Goal: Task Accomplishment & Management: Manage account settings

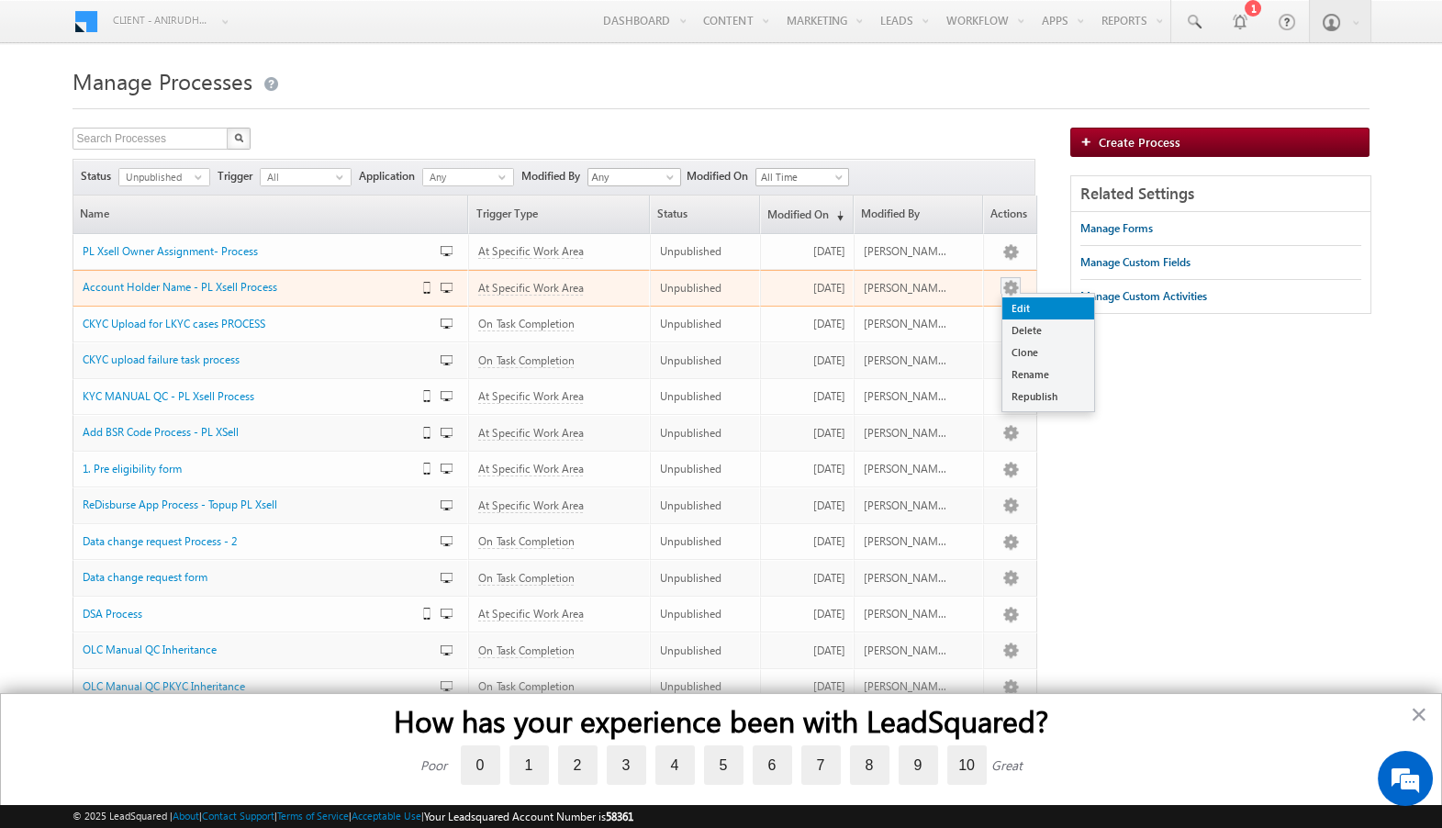
click at [1028, 315] on link "Edit" at bounding box center [1048, 308] width 92 height 22
click at [1023, 311] on link "Edit" at bounding box center [1048, 308] width 92 height 22
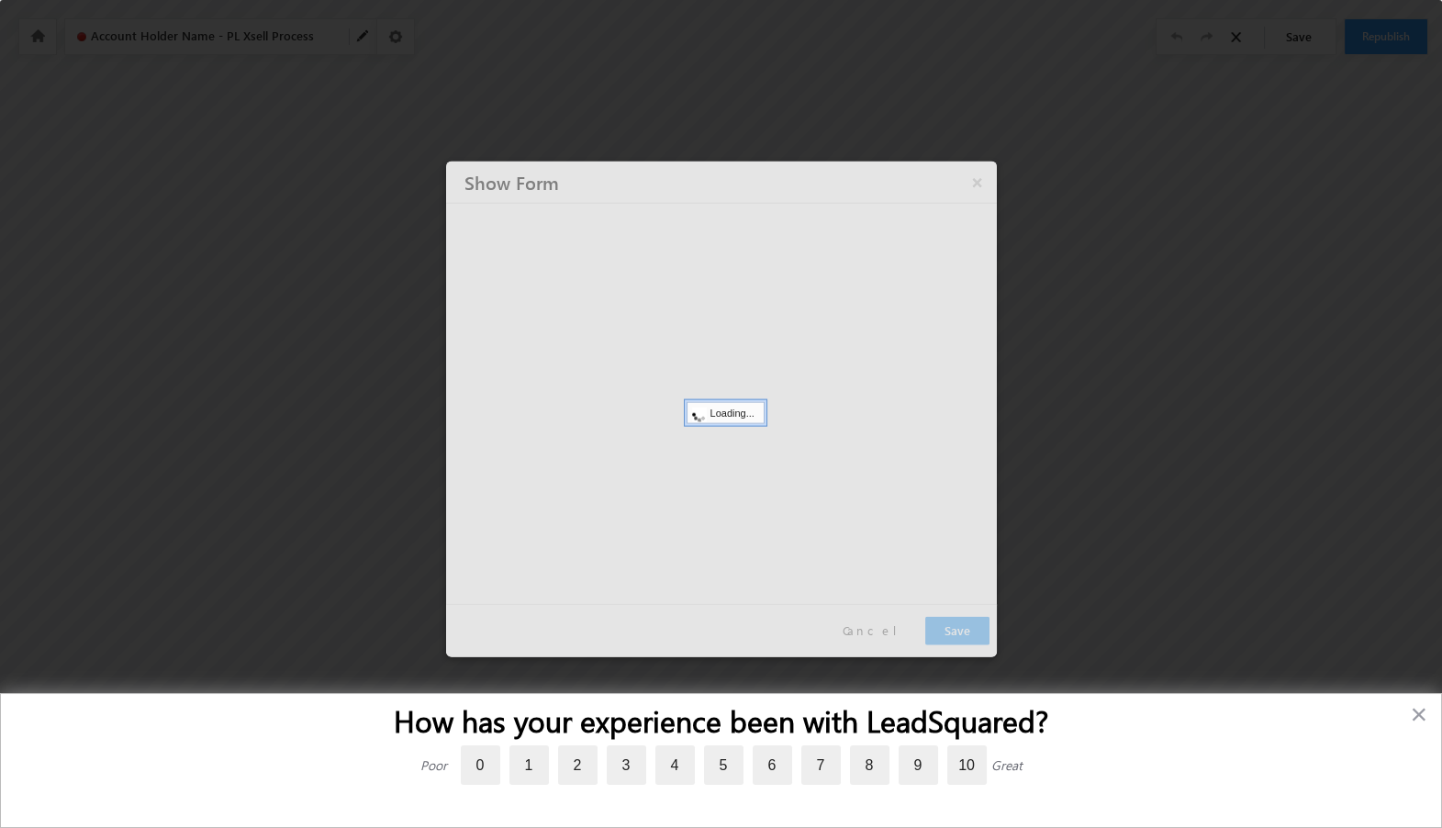
type input "ADD ACCOUNT HOLDER NAME - PLXSELL"
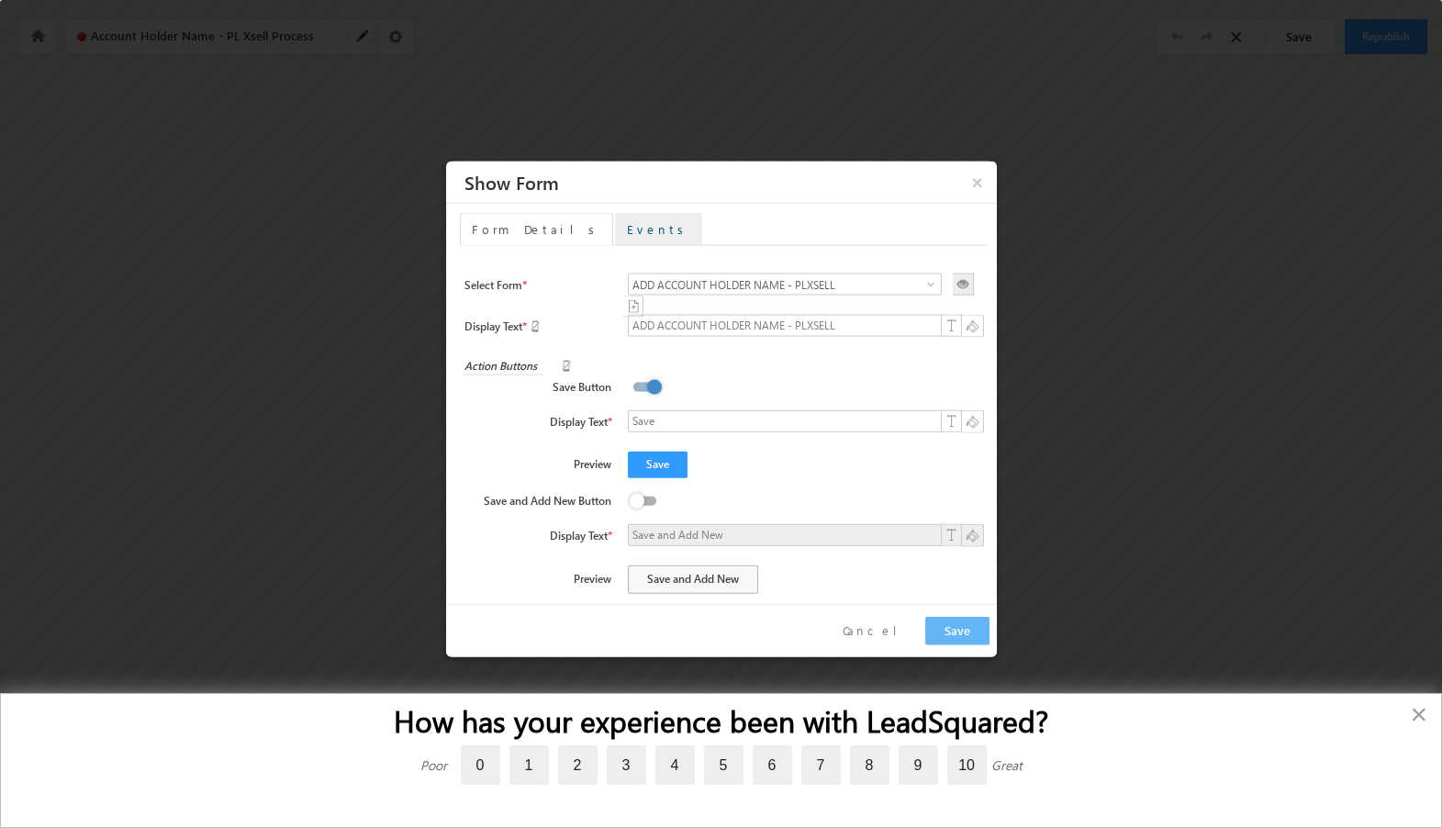
click at [615, 234] on link "Events" at bounding box center [658, 229] width 87 height 33
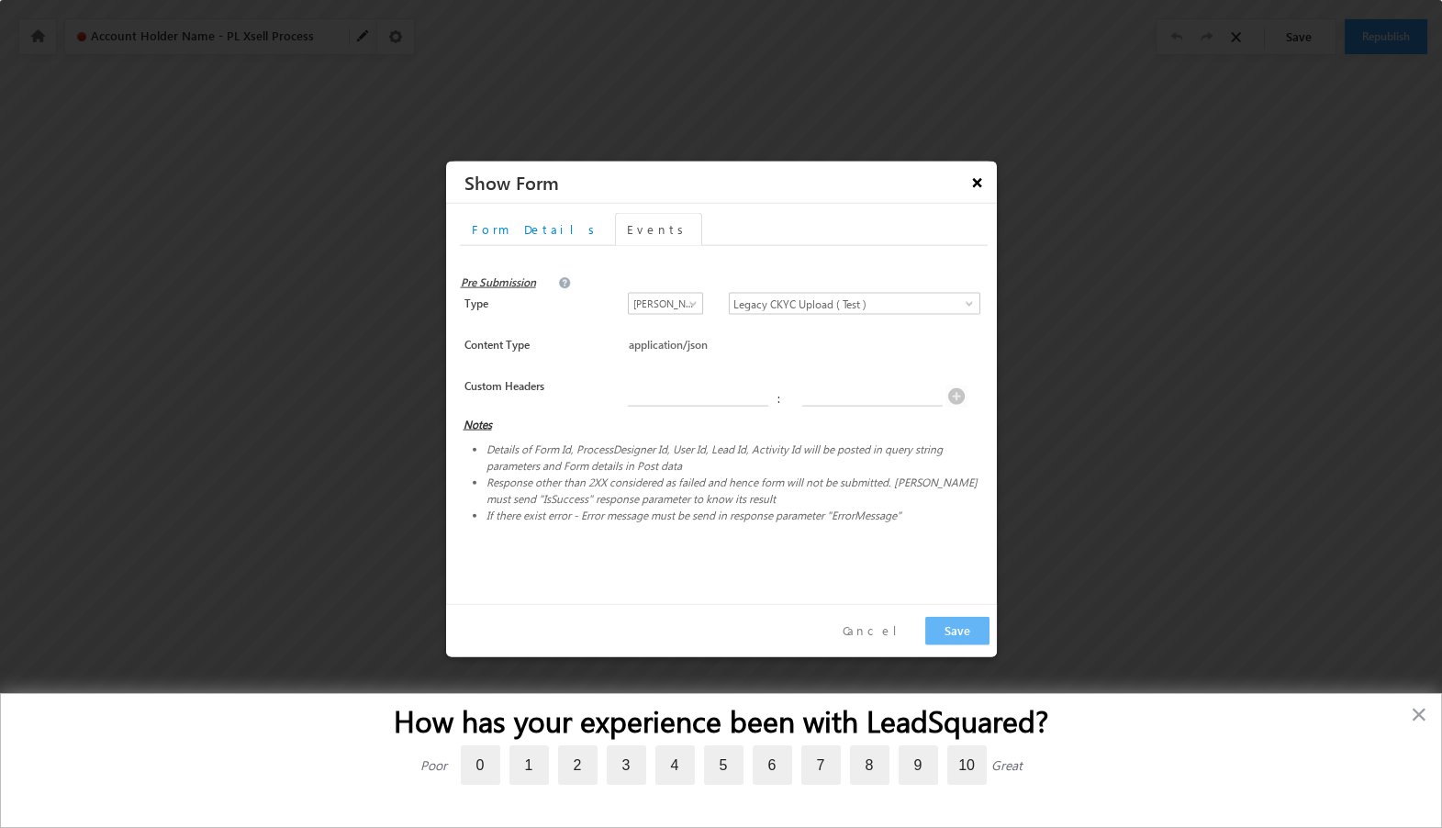
click at [975, 185] on button "×" at bounding box center [977, 182] width 30 height 32
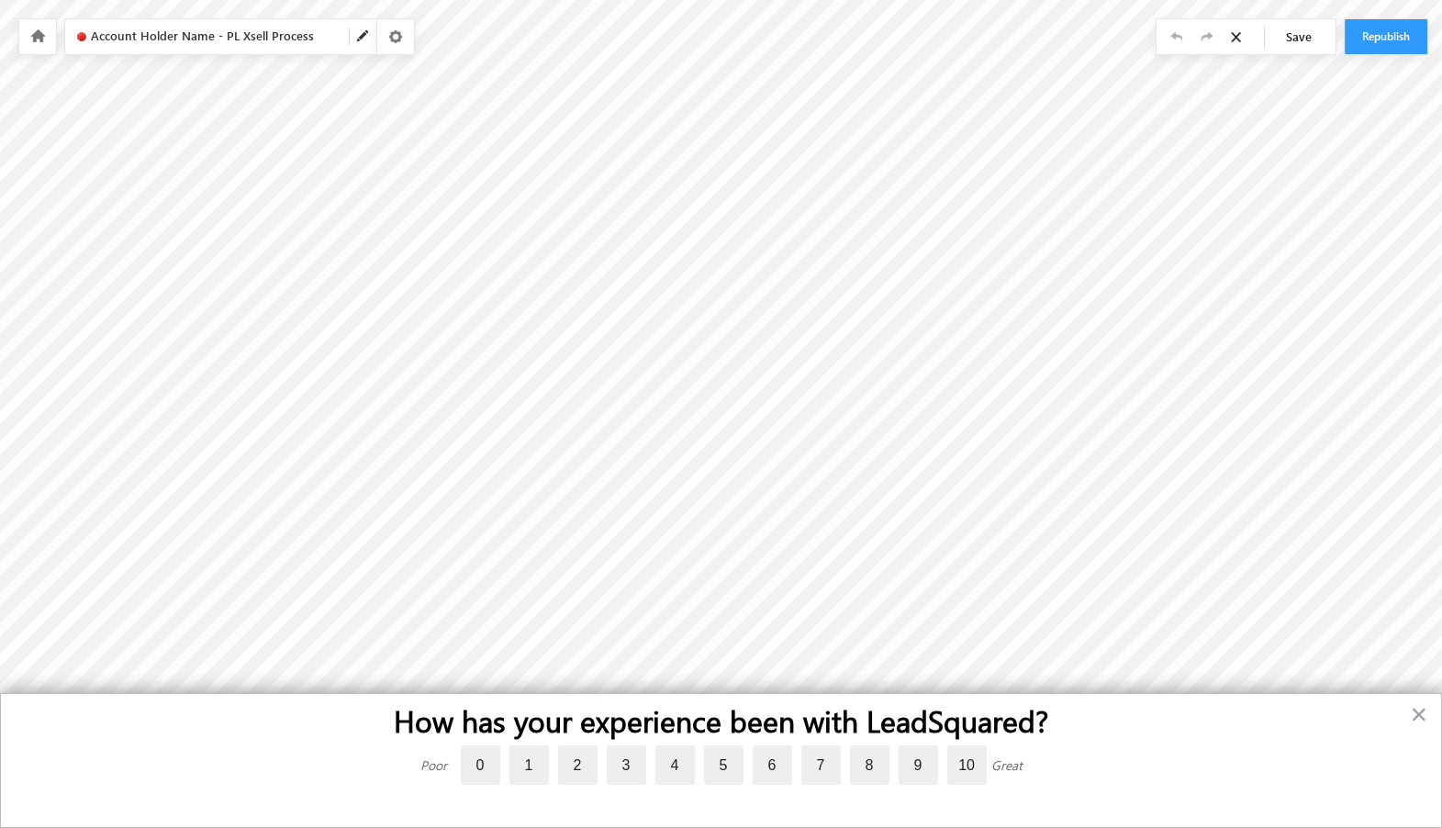
click at [30, 38] on icon at bounding box center [37, 35] width 15 height 13
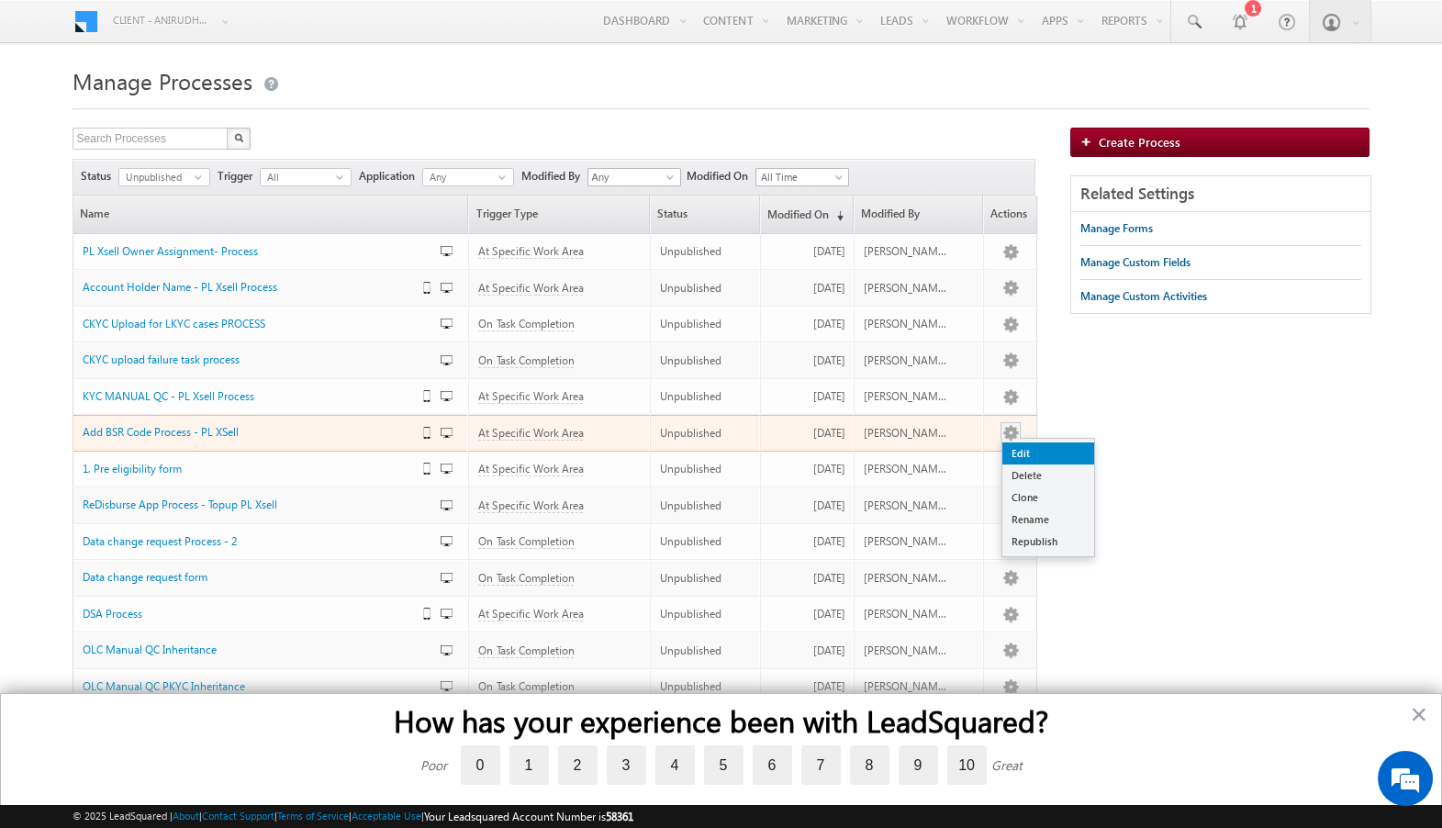
click at [1017, 451] on link "Edit" at bounding box center [1048, 453] width 92 height 22
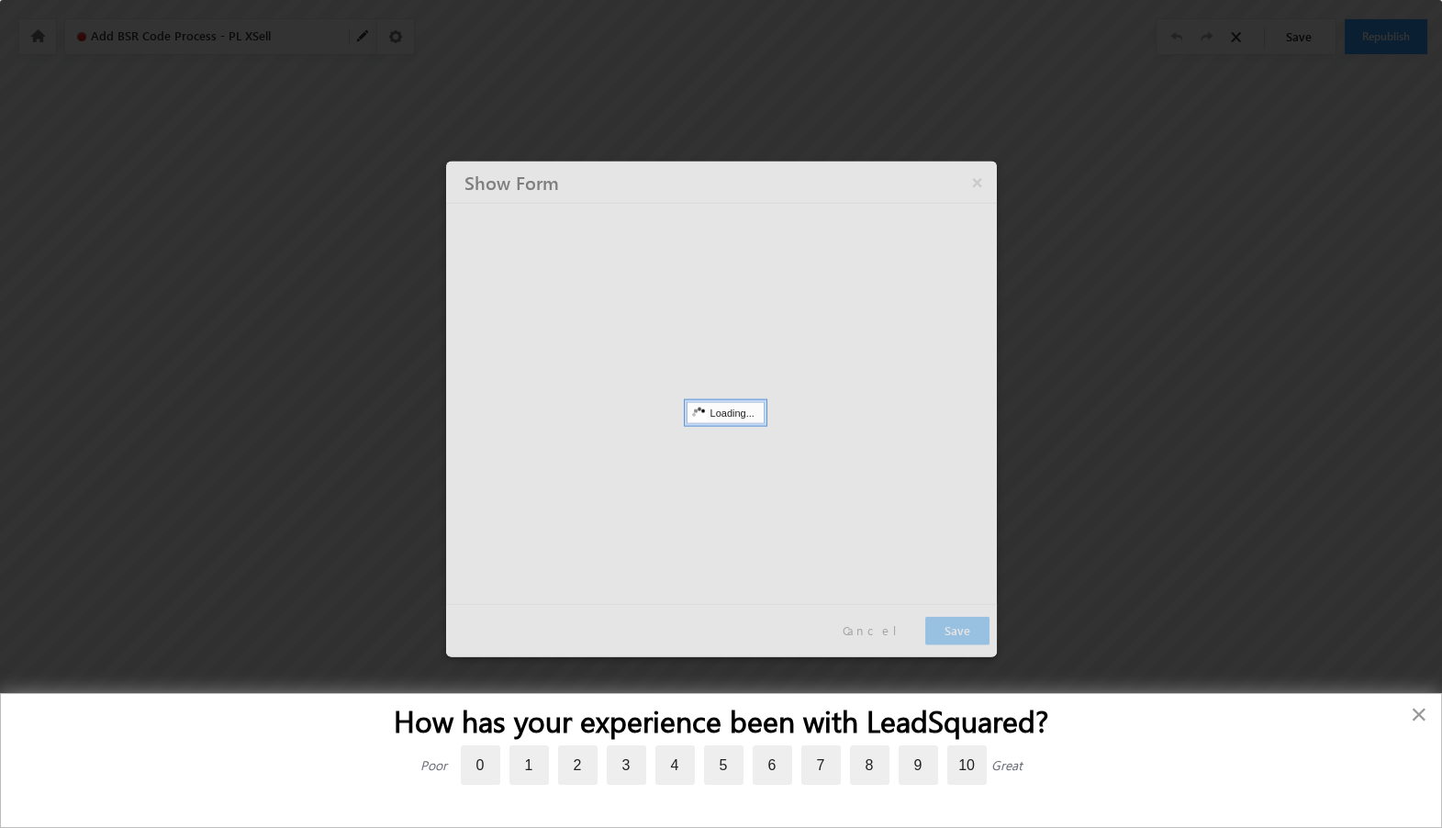
click at [1410, 717] on button "×" at bounding box center [1418, 713] width 17 height 29
type input "Add BSR Code form - PLXSell"
type input "Submit"
type input "https://api.axio.dev/ext/lsq/pl/add_bsr_code?accessKey=4F15FF4BA3EFB"
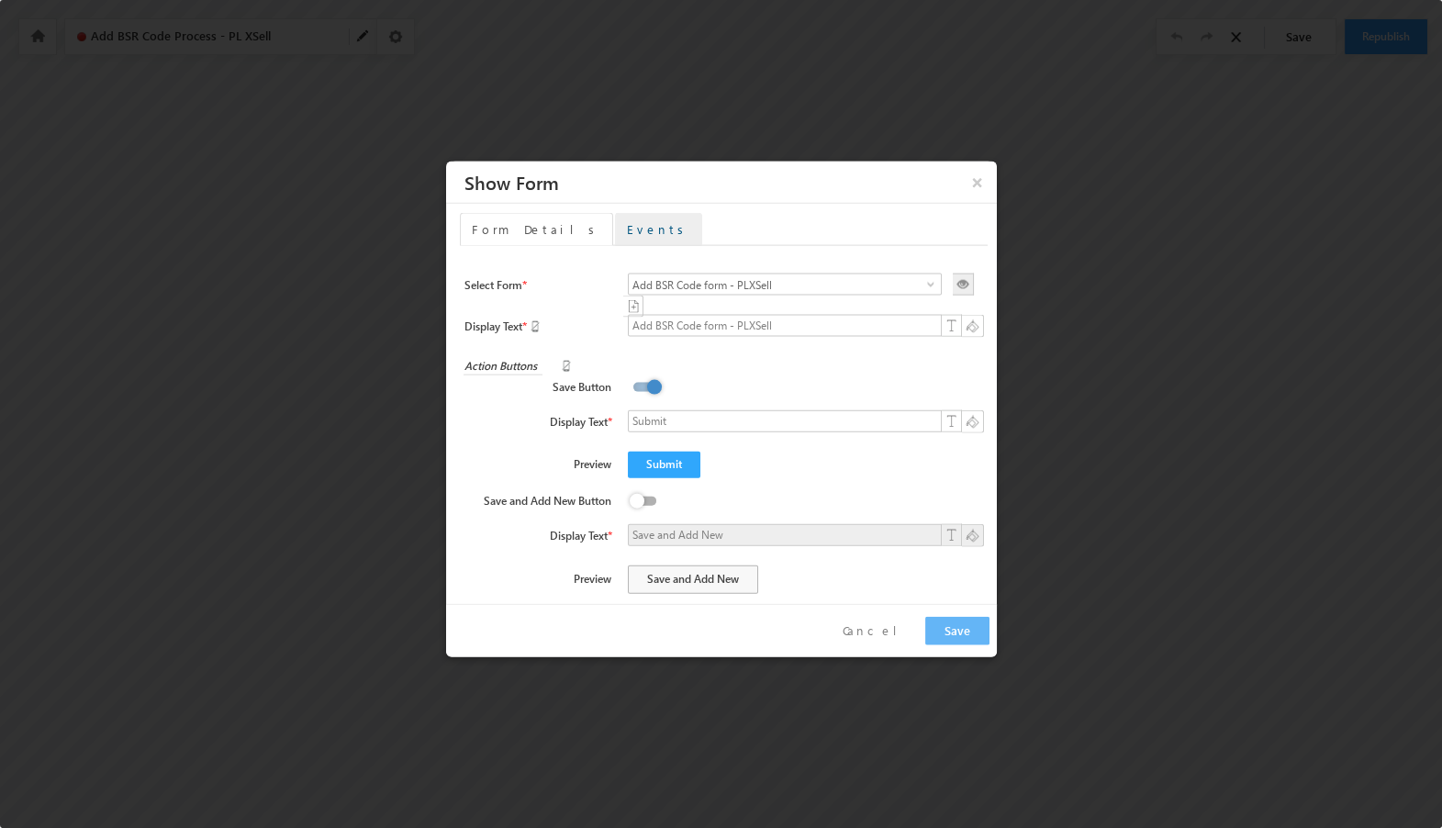
click at [615, 236] on link "Events" at bounding box center [658, 229] width 87 height 33
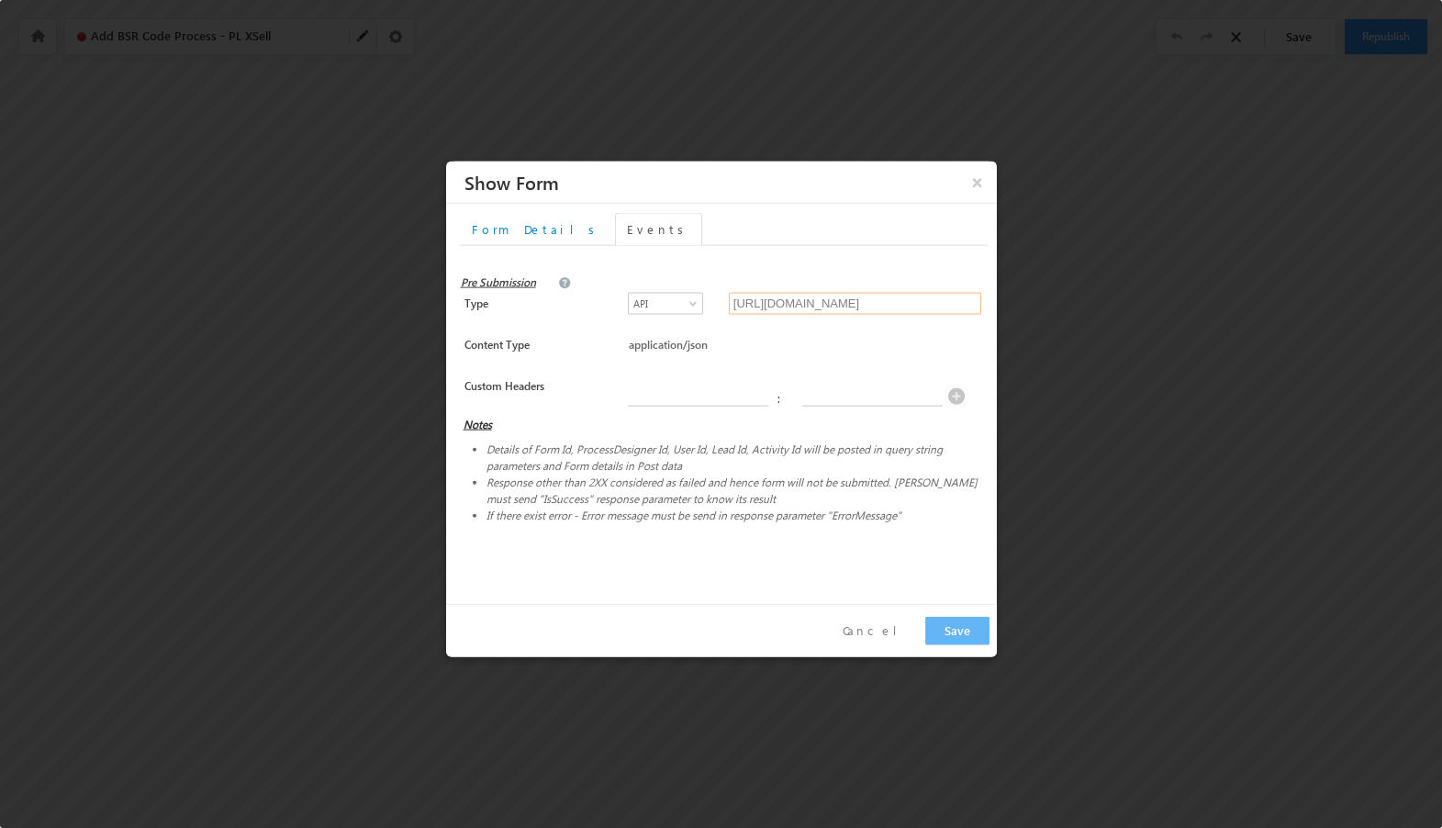
click at [763, 308] on input "https://api.axio.dev/ext/lsq/pl/add_bsr_code?accessKey=4F15FF4BA3EFB" at bounding box center [855, 304] width 252 height 22
click at [975, 192] on button "×" at bounding box center [977, 182] width 30 height 32
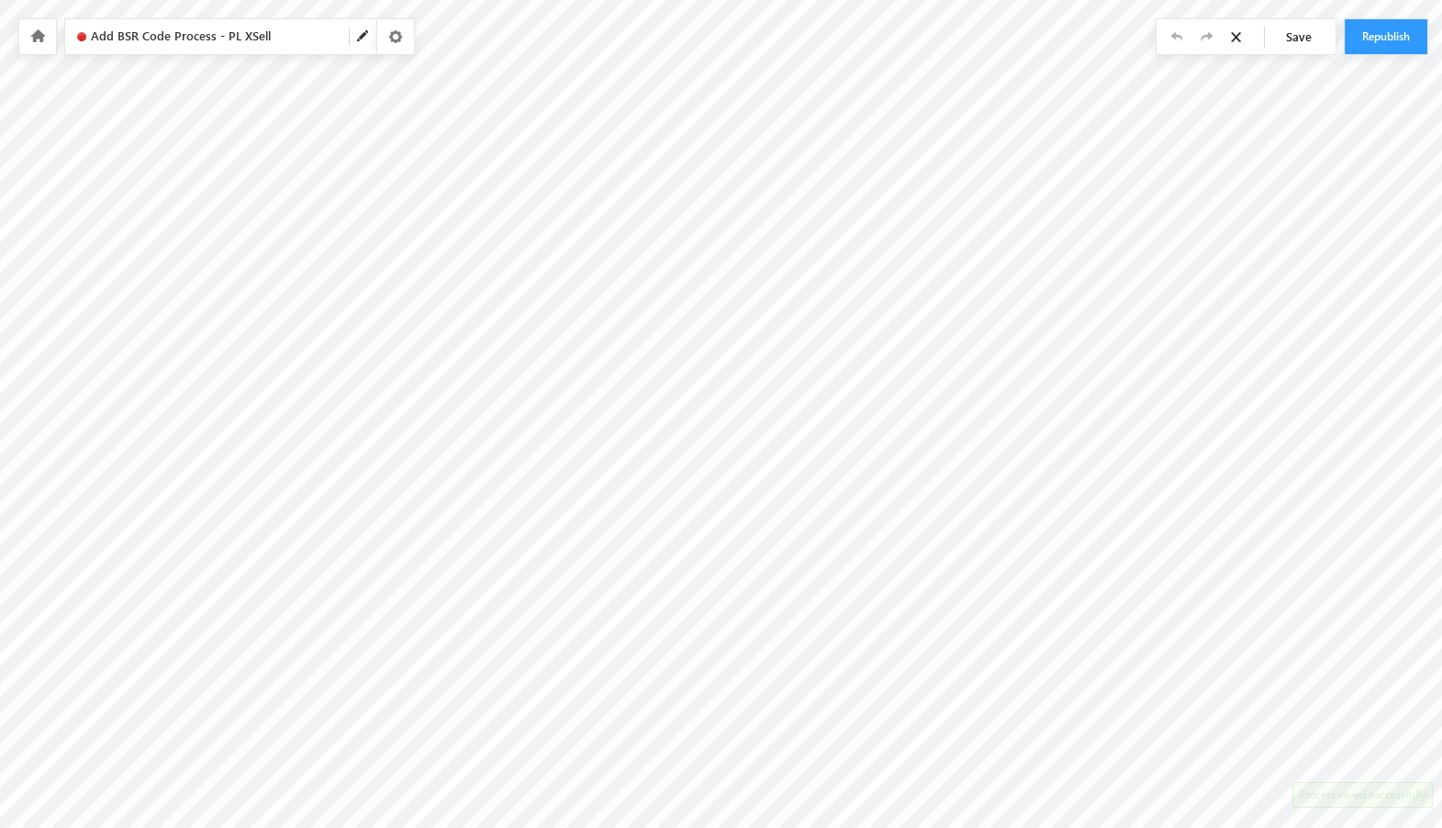
click at [34, 35] on icon at bounding box center [37, 35] width 15 height 13
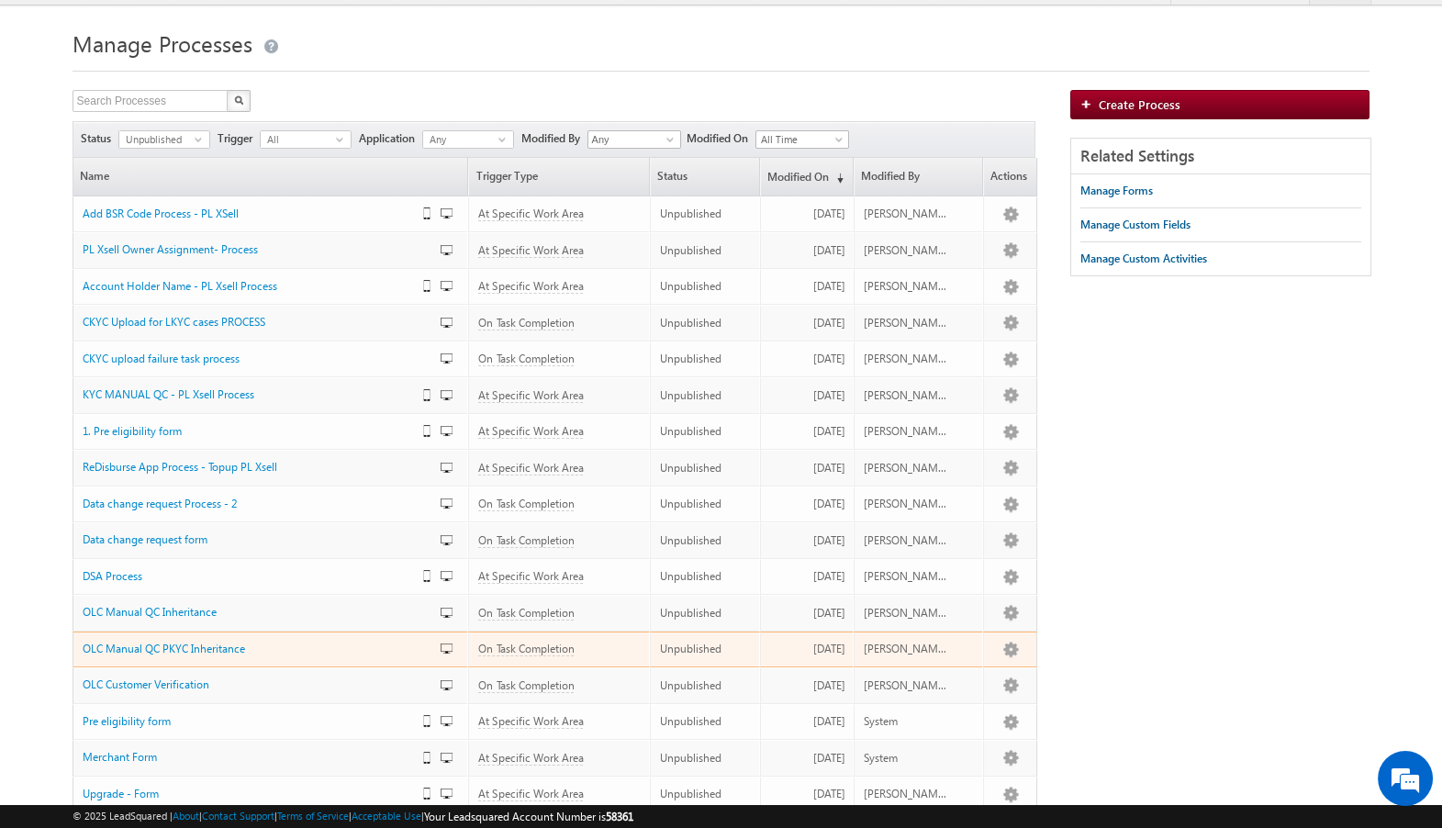
scroll to position [13, 0]
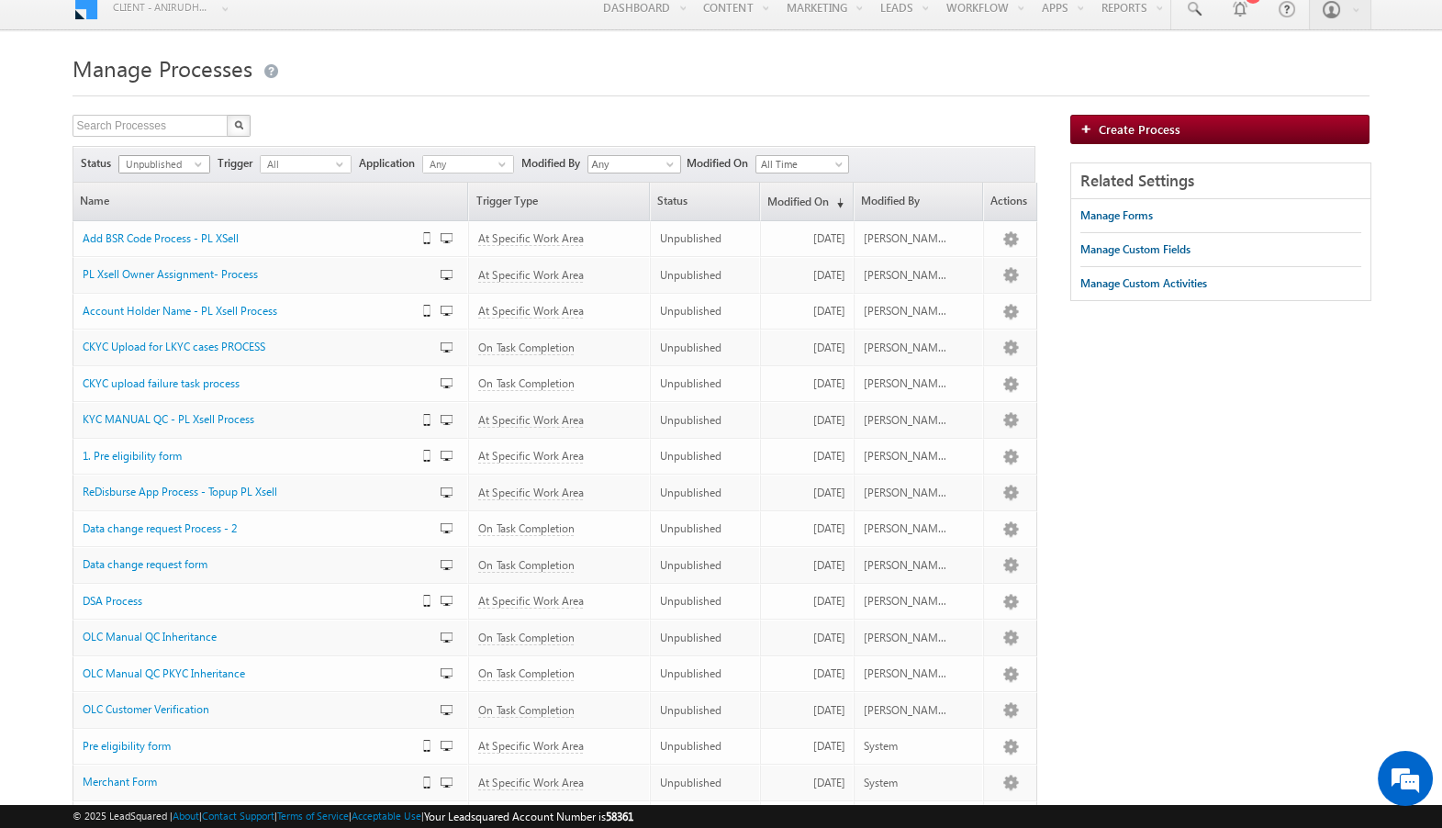
click at [197, 165] on span "select" at bounding box center [202, 164] width 15 height 8
click at [165, 218] on li "Published" at bounding box center [164, 220] width 90 height 18
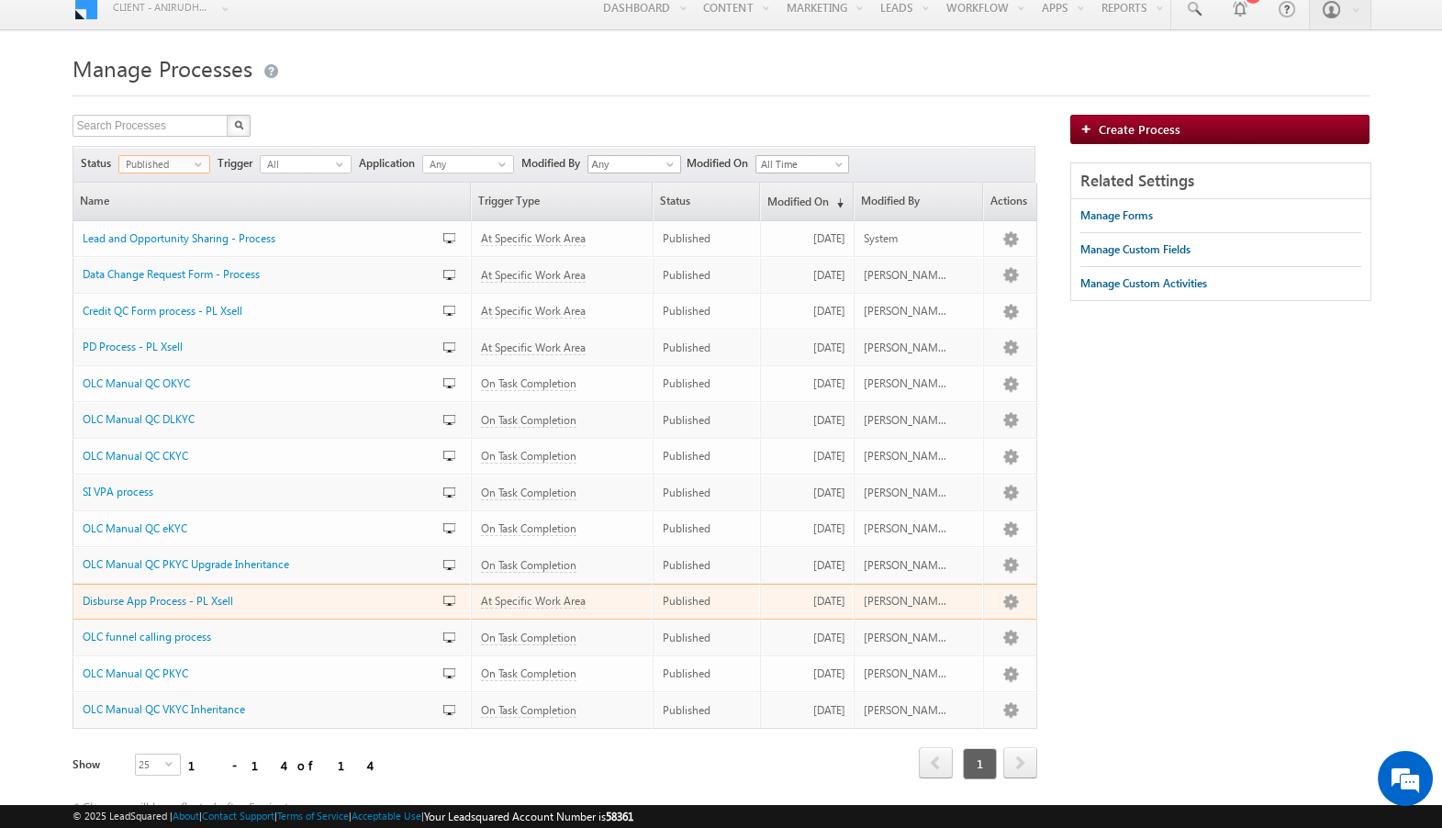
scroll to position [0, 0]
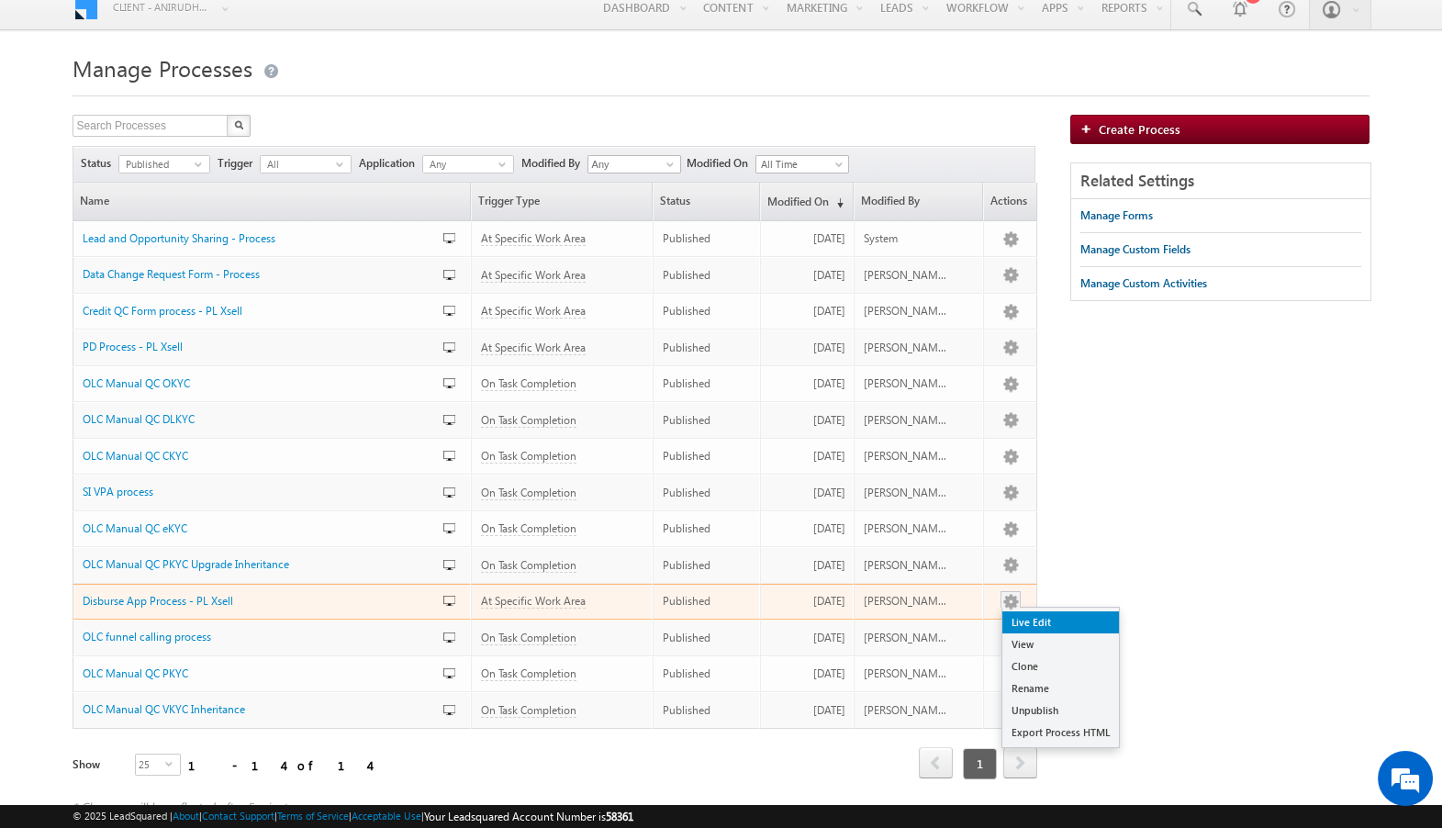
click at [1025, 618] on link "Live Edit" at bounding box center [1060, 622] width 117 height 22
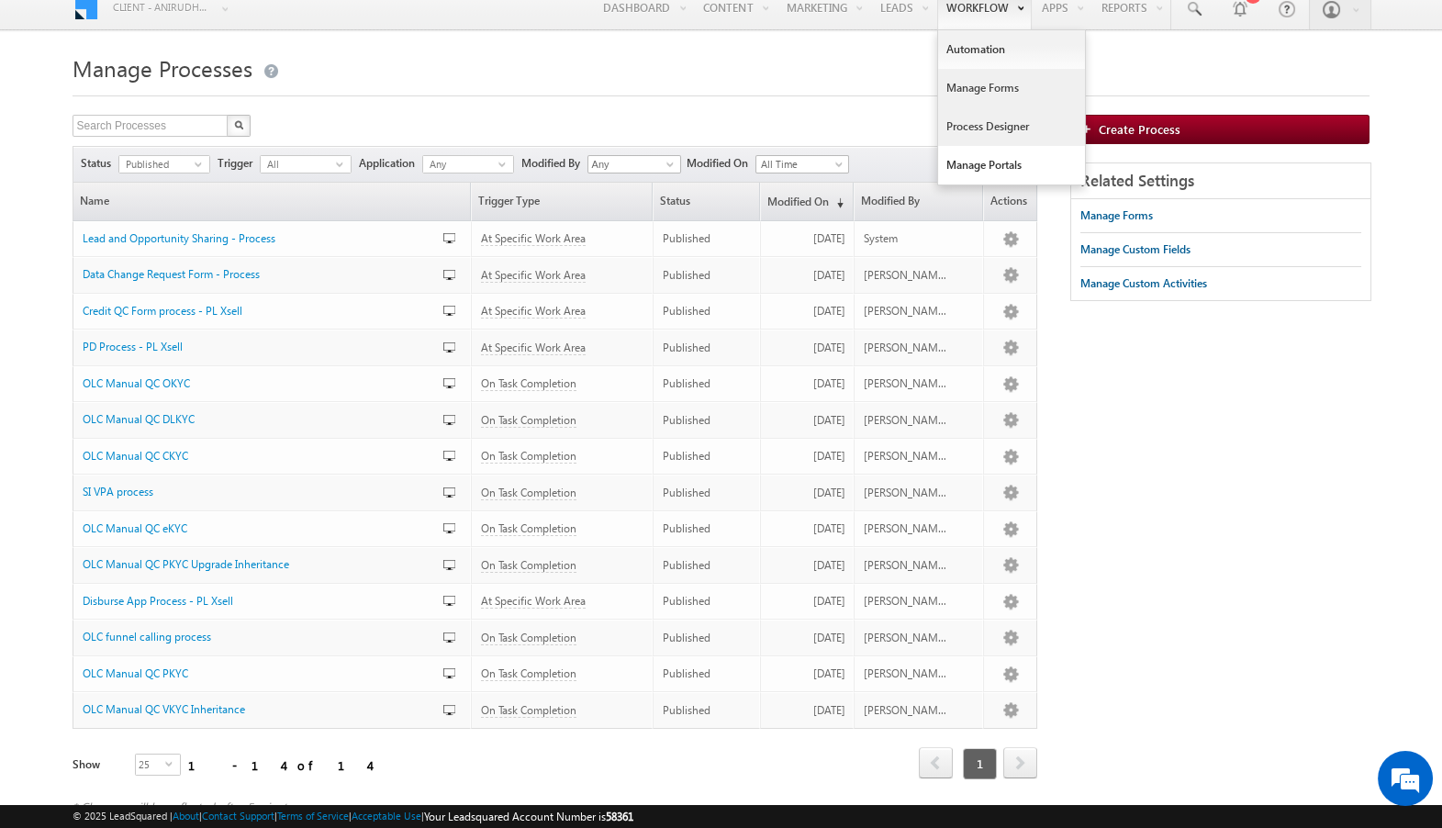
click at [989, 90] on link "Manage Forms" at bounding box center [1011, 88] width 147 height 39
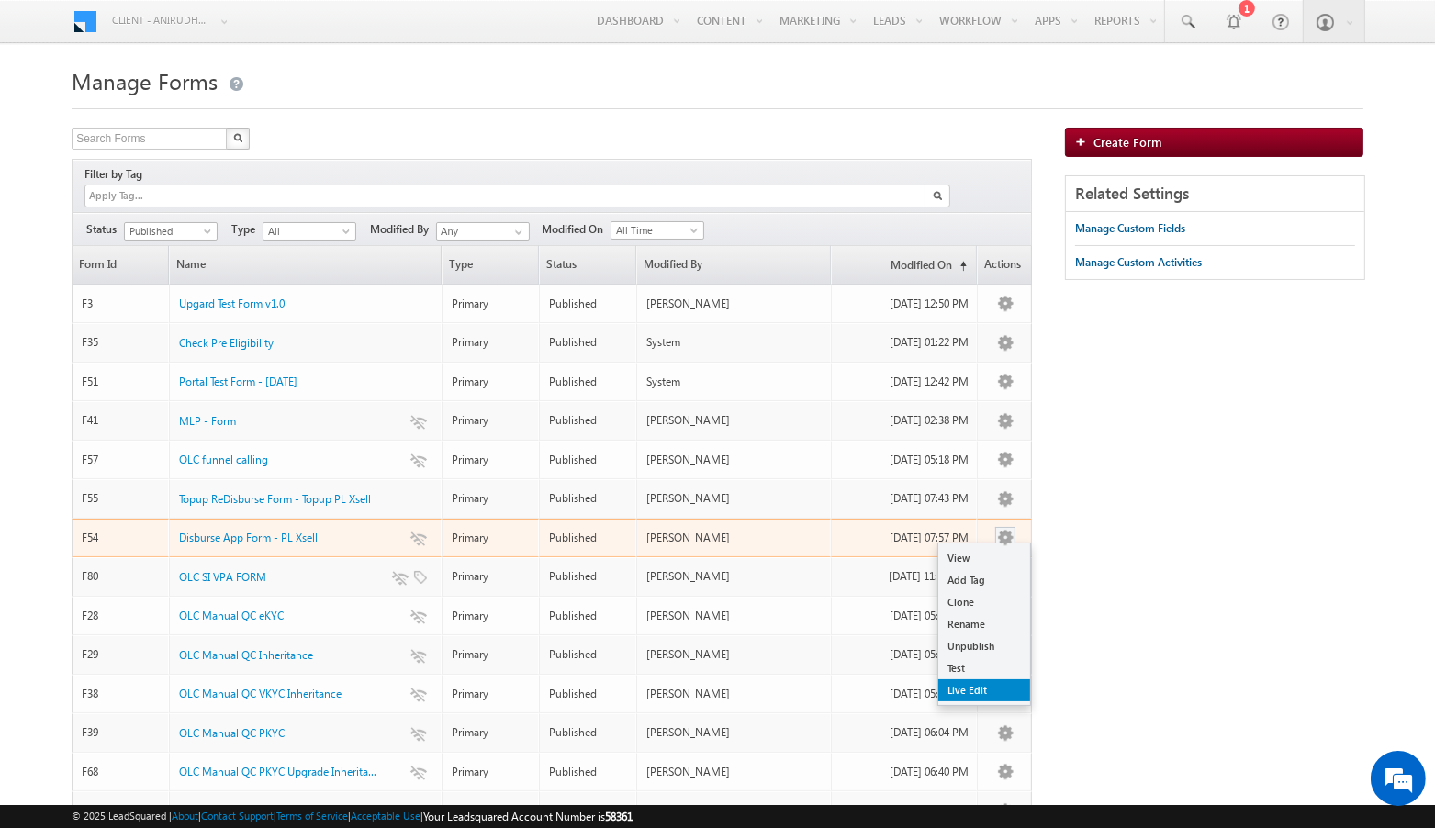
click at [985, 679] on link "Live Edit" at bounding box center [984, 690] width 92 height 22
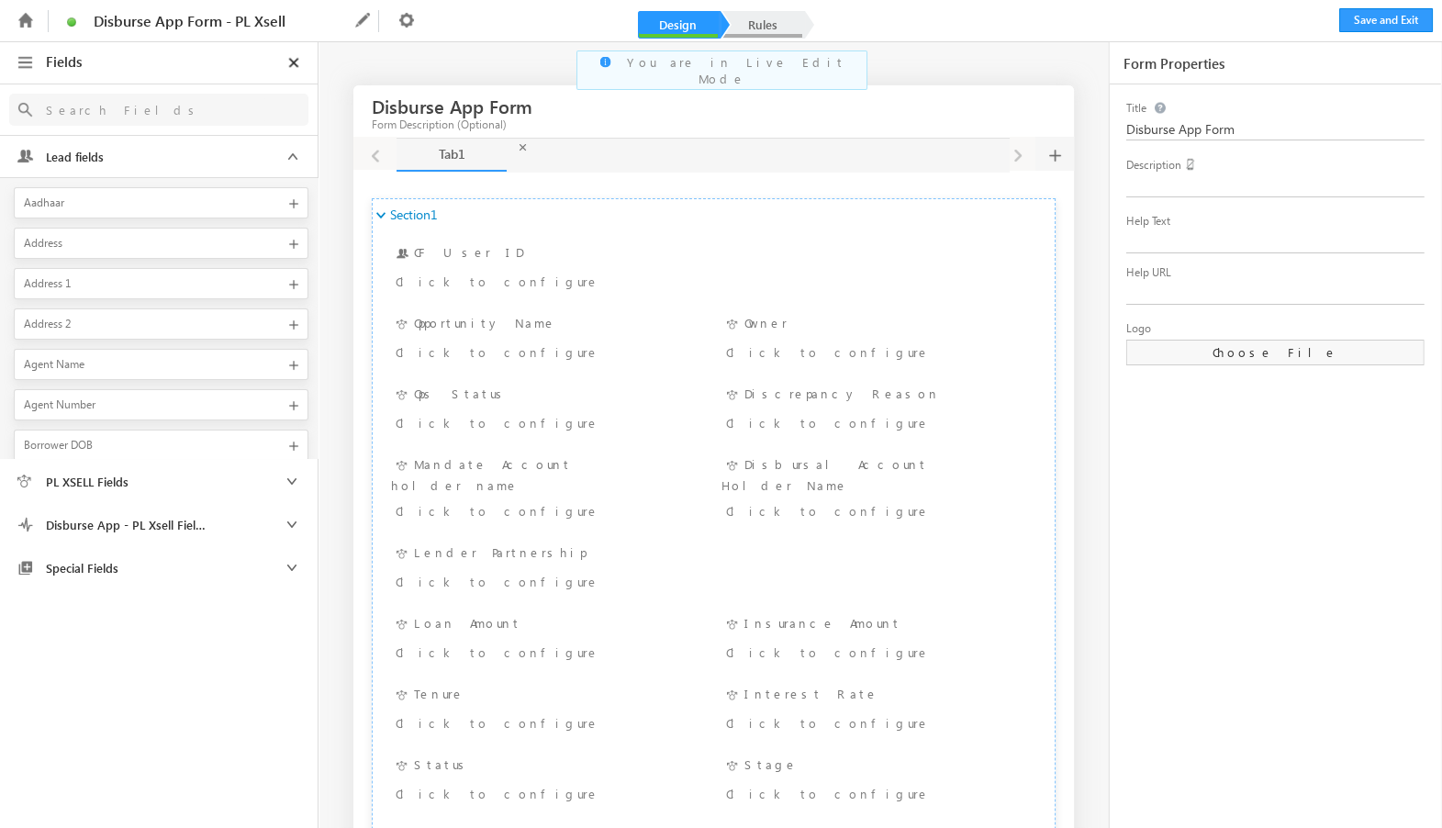
click at [776, 32] on link "Rules" at bounding box center [762, 25] width 81 height 28
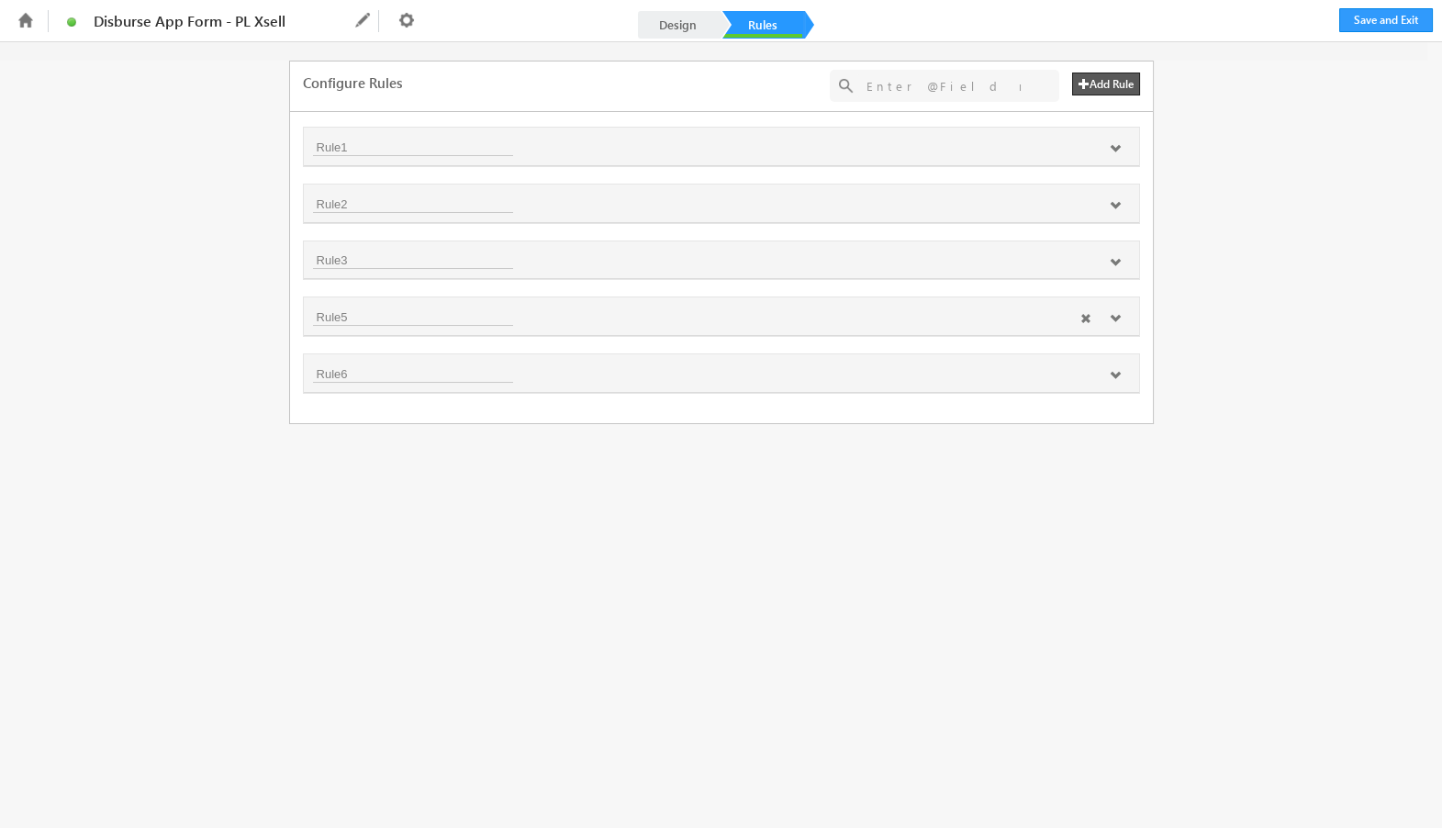
click at [1113, 314] on icon at bounding box center [1115, 318] width 11 height 11
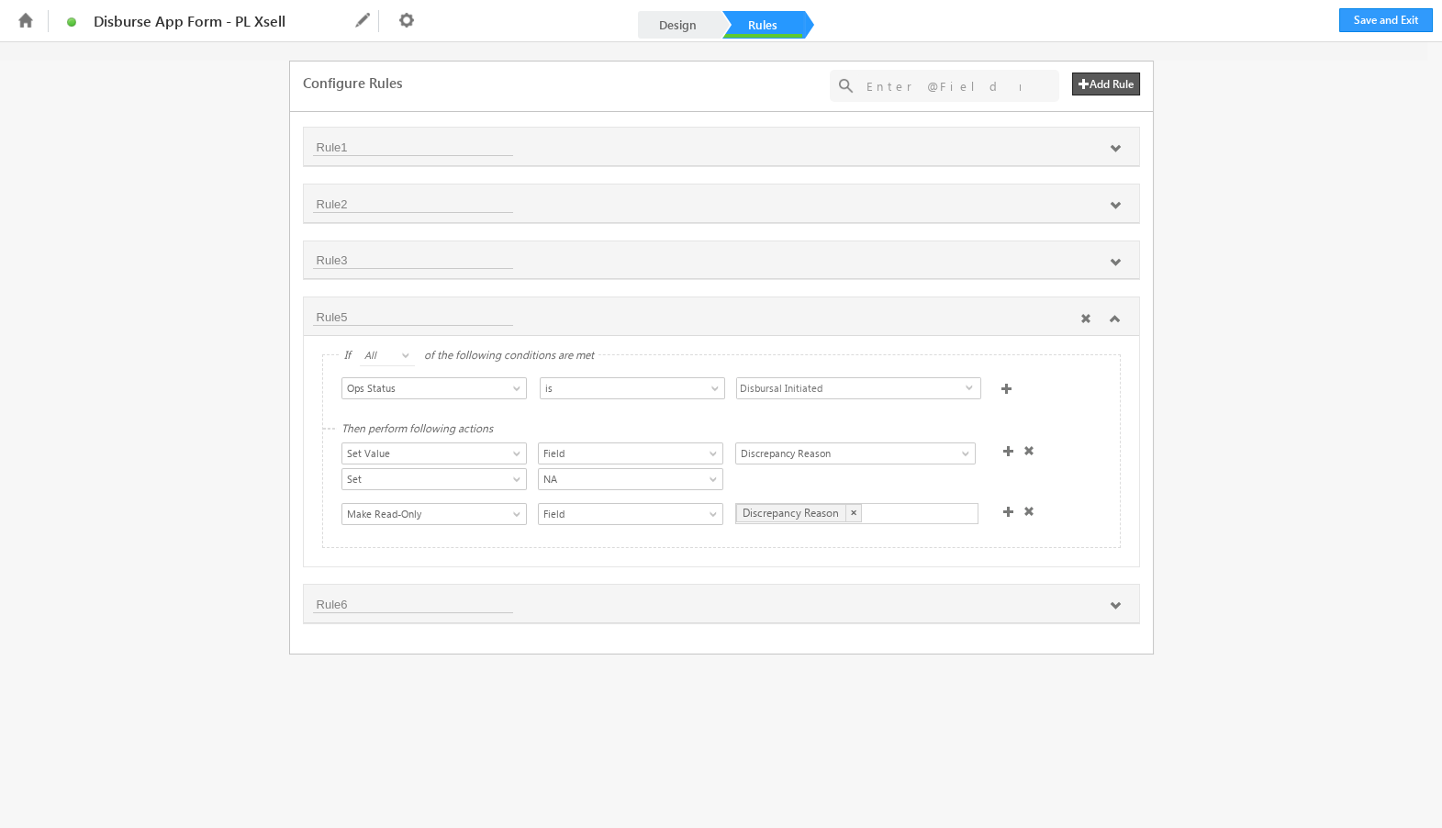
click at [1113, 314] on icon at bounding box center [1115, 318] width 11 height 11
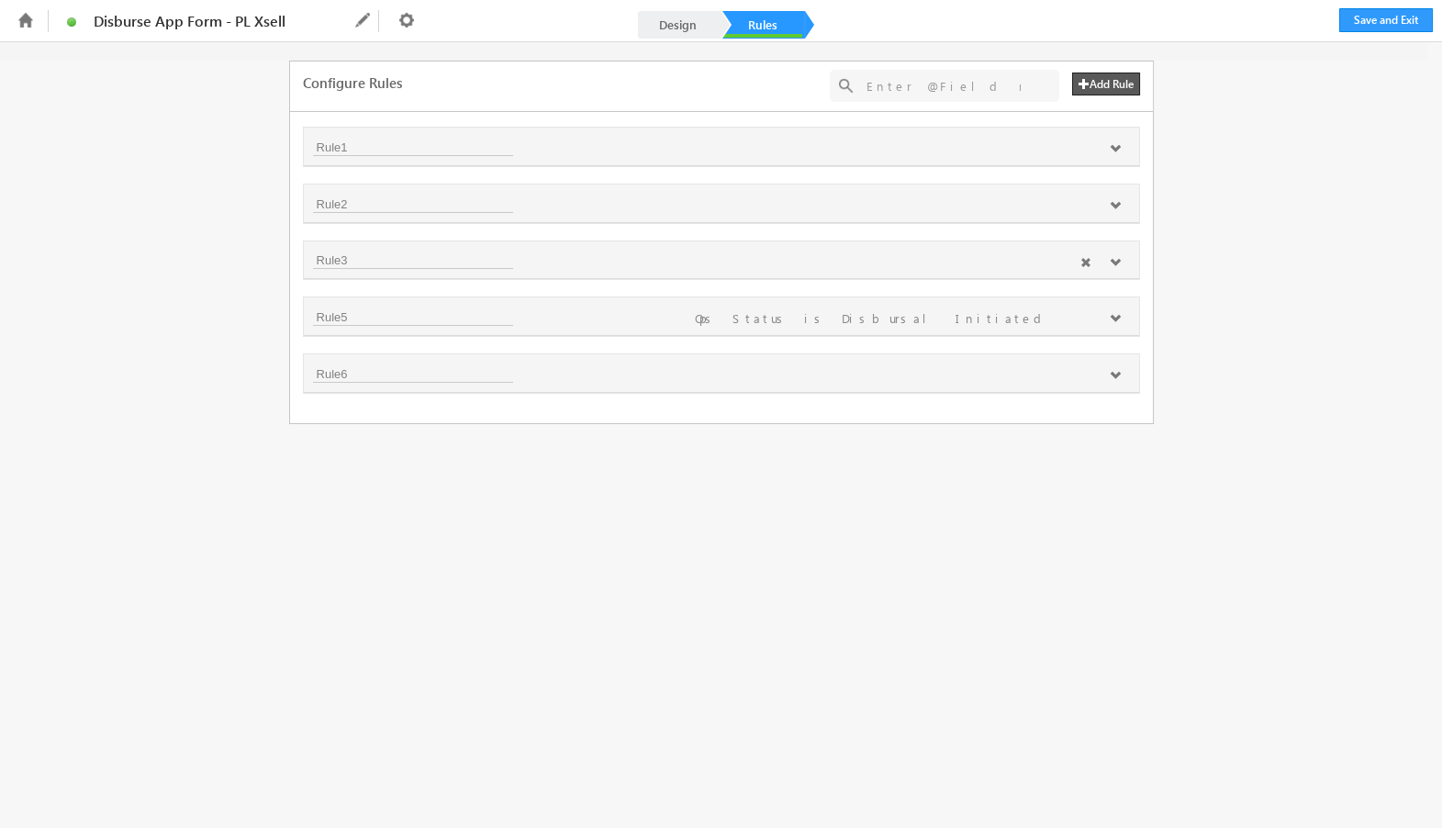
click at [1113, 264] on icon at bounding box center [1115, 262] width 11 height 11
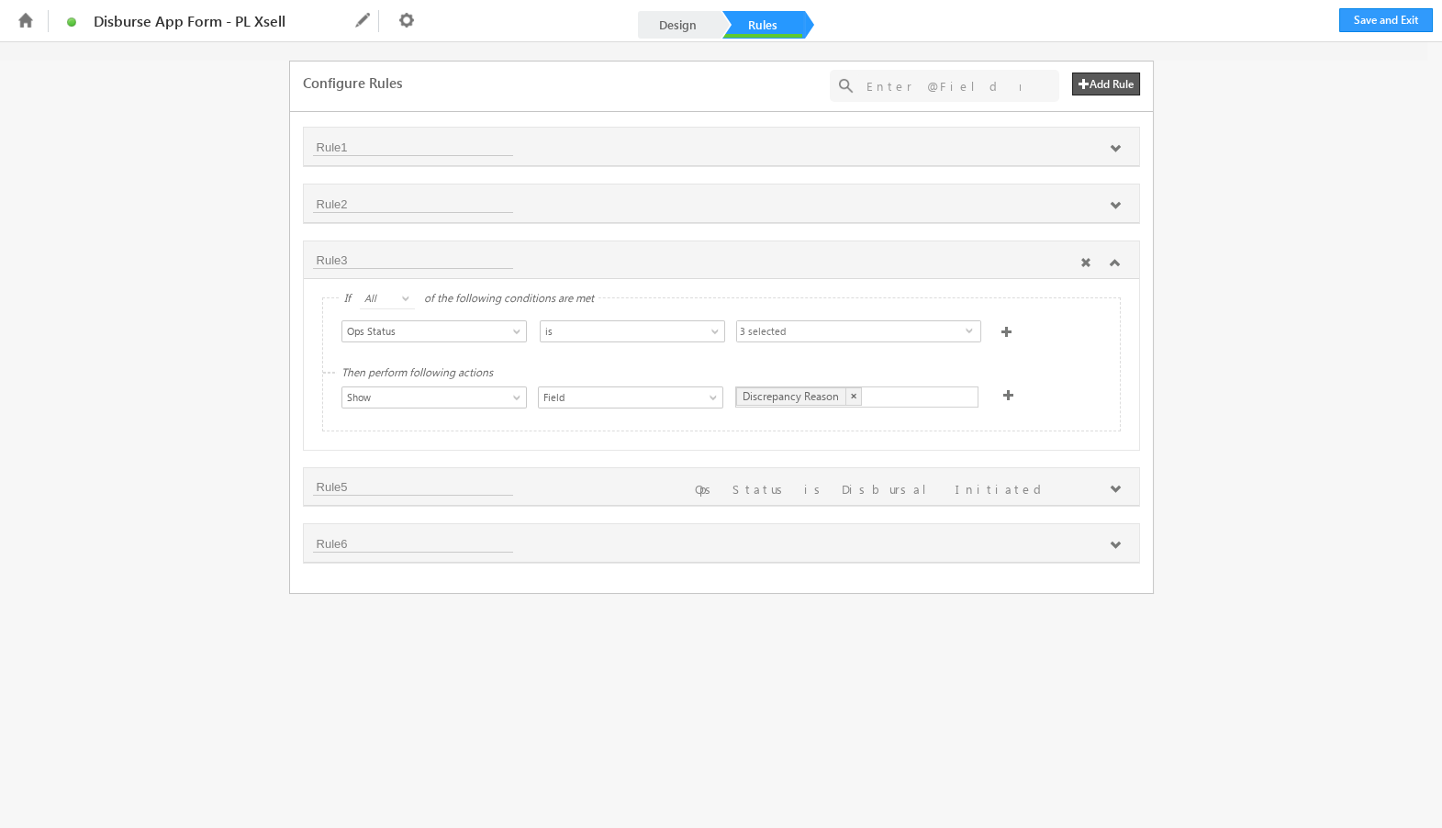
click at [1113, 264] on icon at bounding box center [1115, 262] width 11 height 11
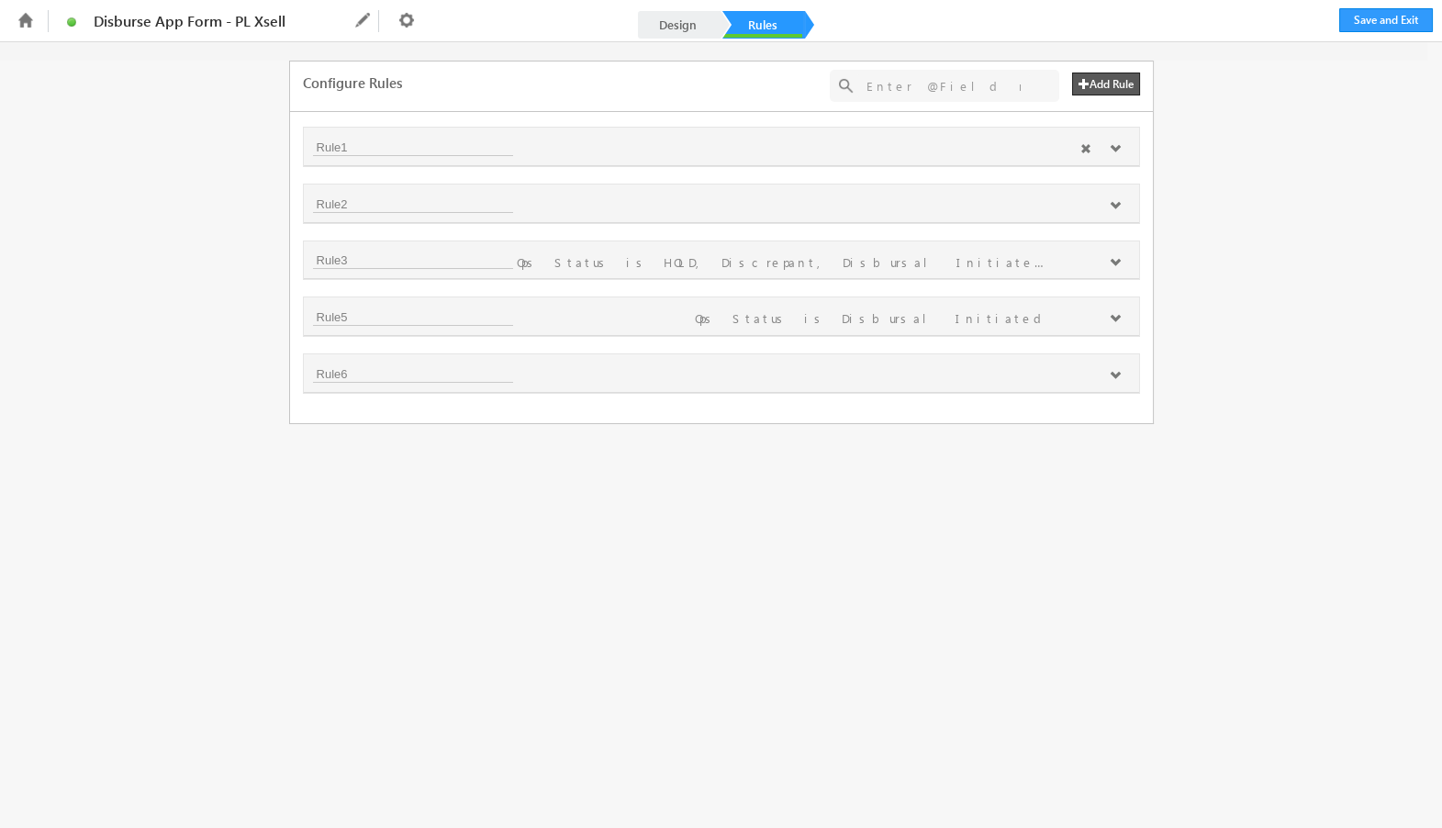
click at [1107, 149] on div at bounding box center [1100, 149] width 59 height 17
click at [1118, 150] on icon at bounding box center [1115, 148] width 11 height 11
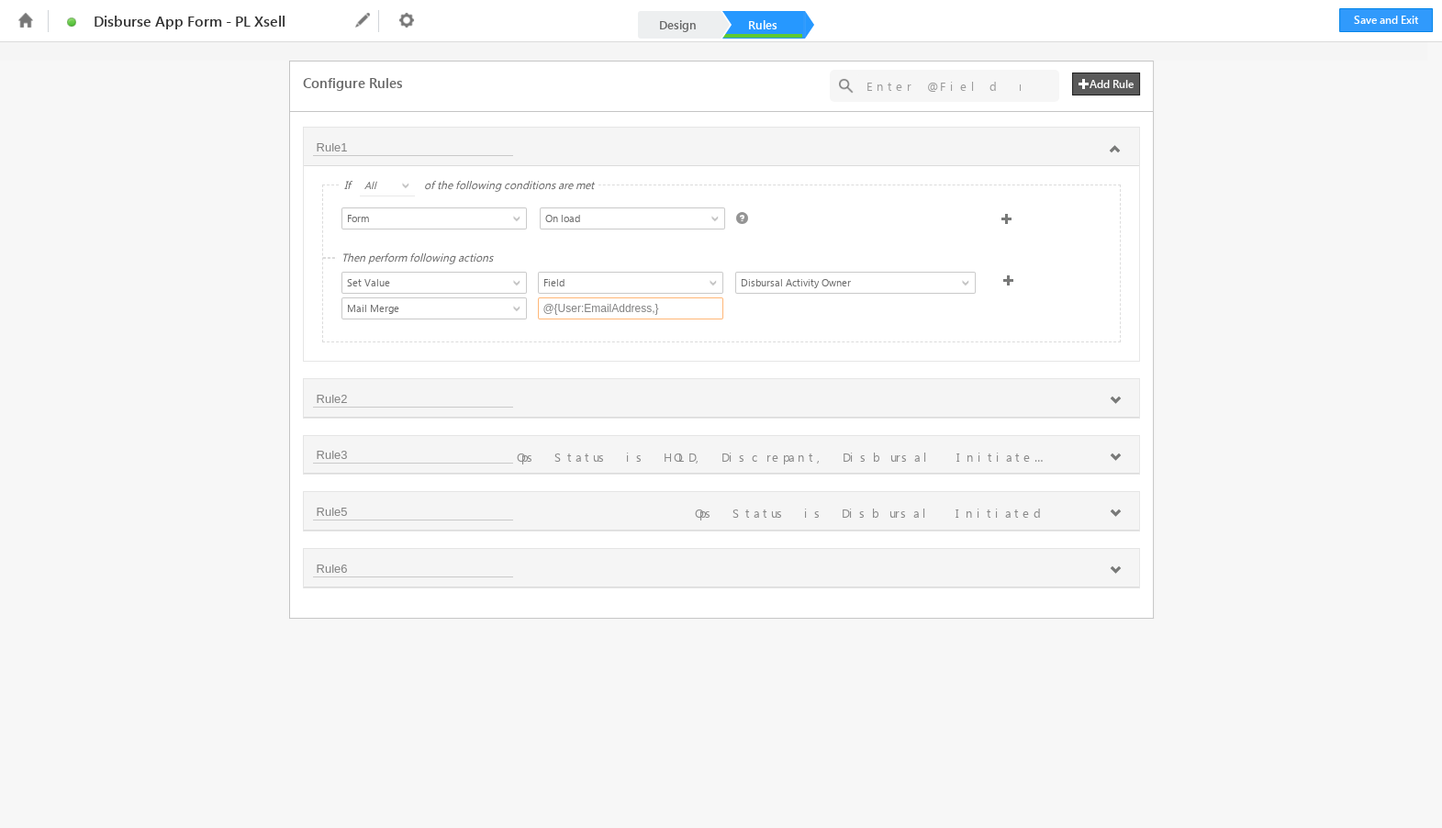
drag, startPoint x: 542, startPoint y: 309, endPoint x: 670, endPoint y: 309, distance: 128.5
click at [670, 309] on input "@{User:EmailAddress,}" at bounding box center [630, 308] width 185 height 22
click at [578, 310] on input "@{User:EmailAddress,}" at bounding box center [630, 308] width 185 height 22
click at [663, 310] on input "@{User:EmailAddress,}" at bounding box center [630, 308] width 185 height 22
drag, startPoint x: 663, startPoint y: 310, endPoint x: 480, endPoint y: 310, distance: 182.7
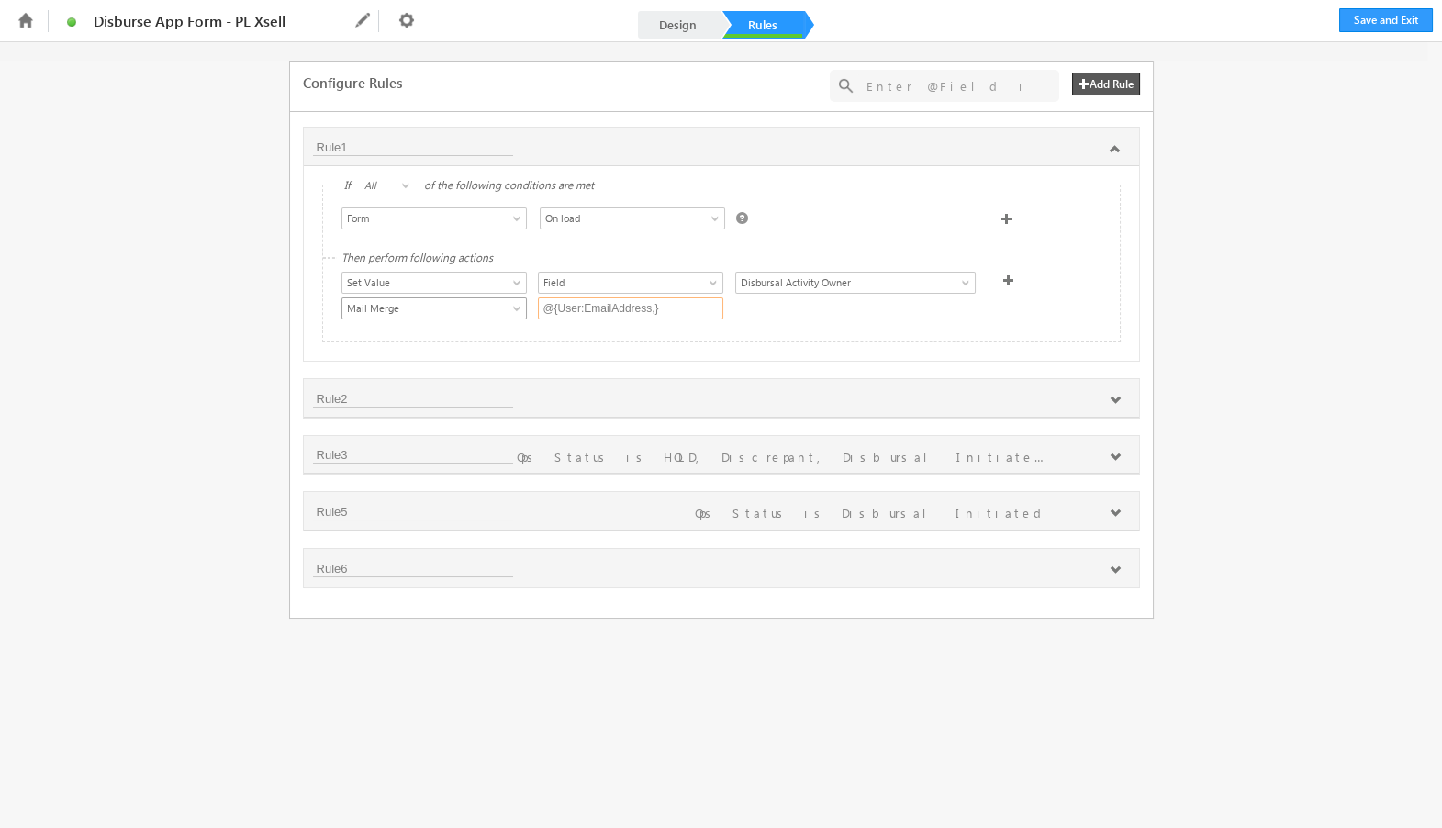
click at [480, 310] on div "Set Data From API Mail Merge Data From Lapp Data From Mavis Mail Merge @{User:E…" at bounding box center [725, 310] width 769 height 26
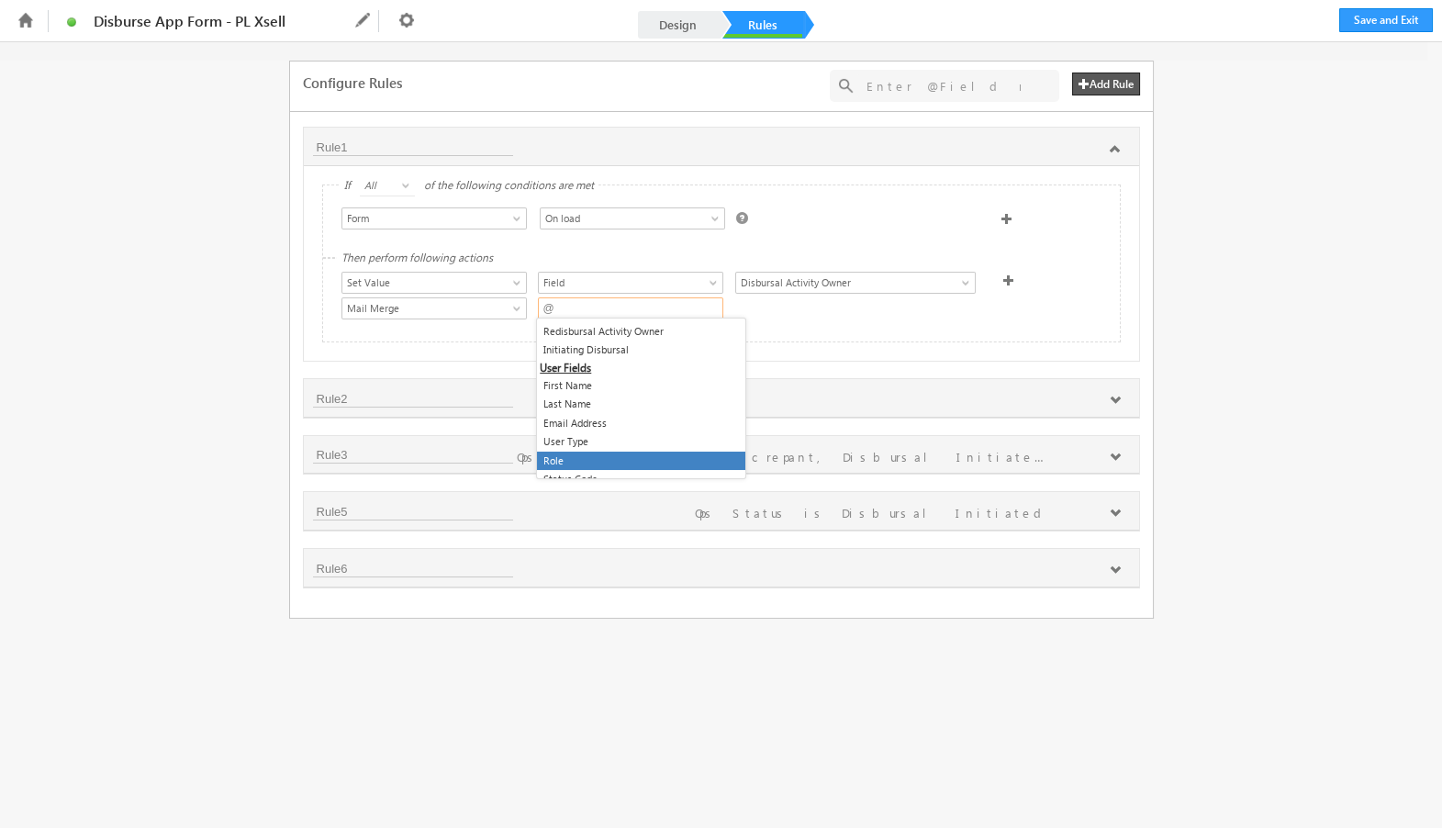
scroll to position [364, 0]
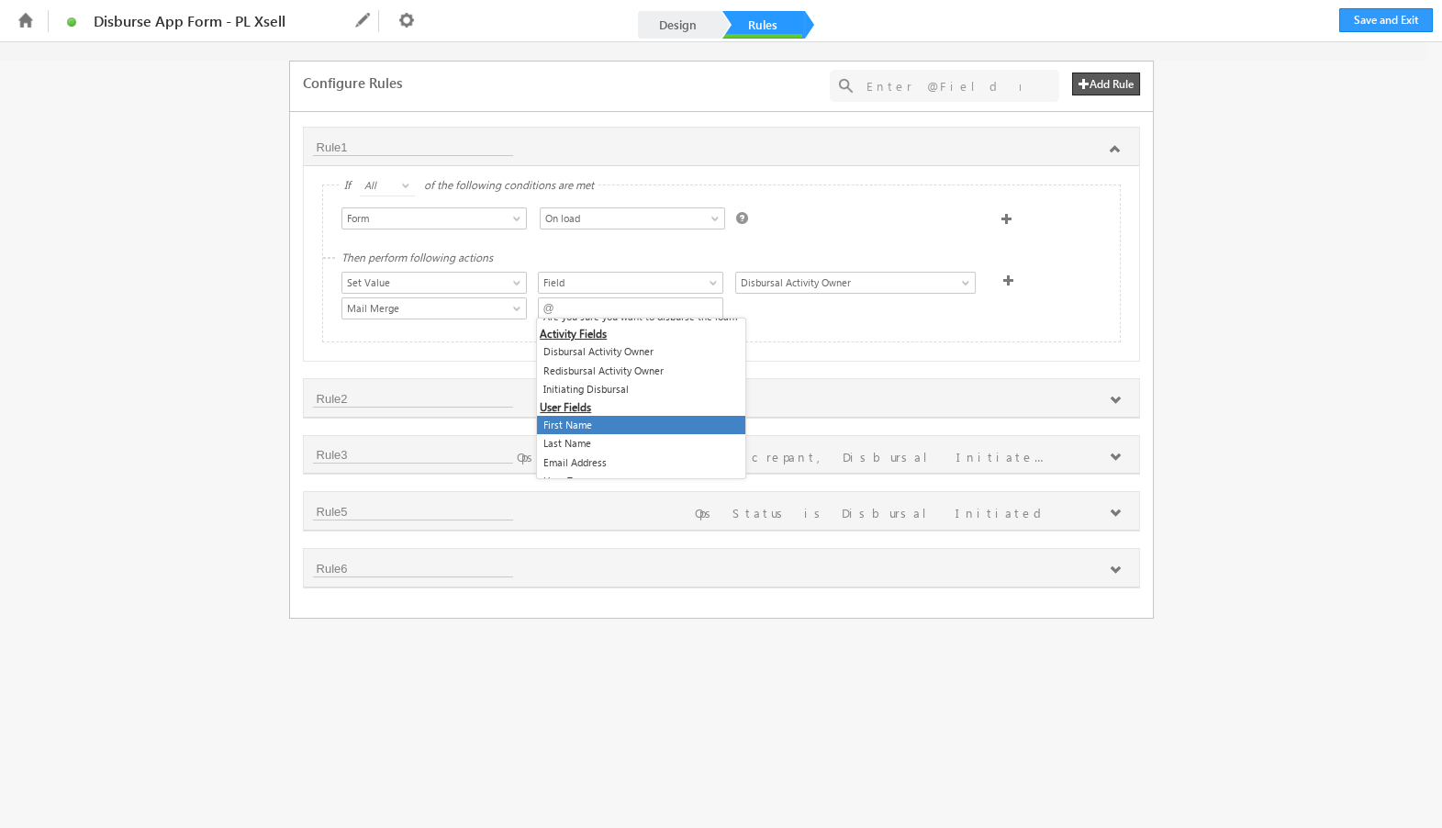
click at [828, 376] on div "+ Add Rule(s) No results found Rule1 If All Any All of the following conditions…" at bounding box center [721, 366] width 837 height 478
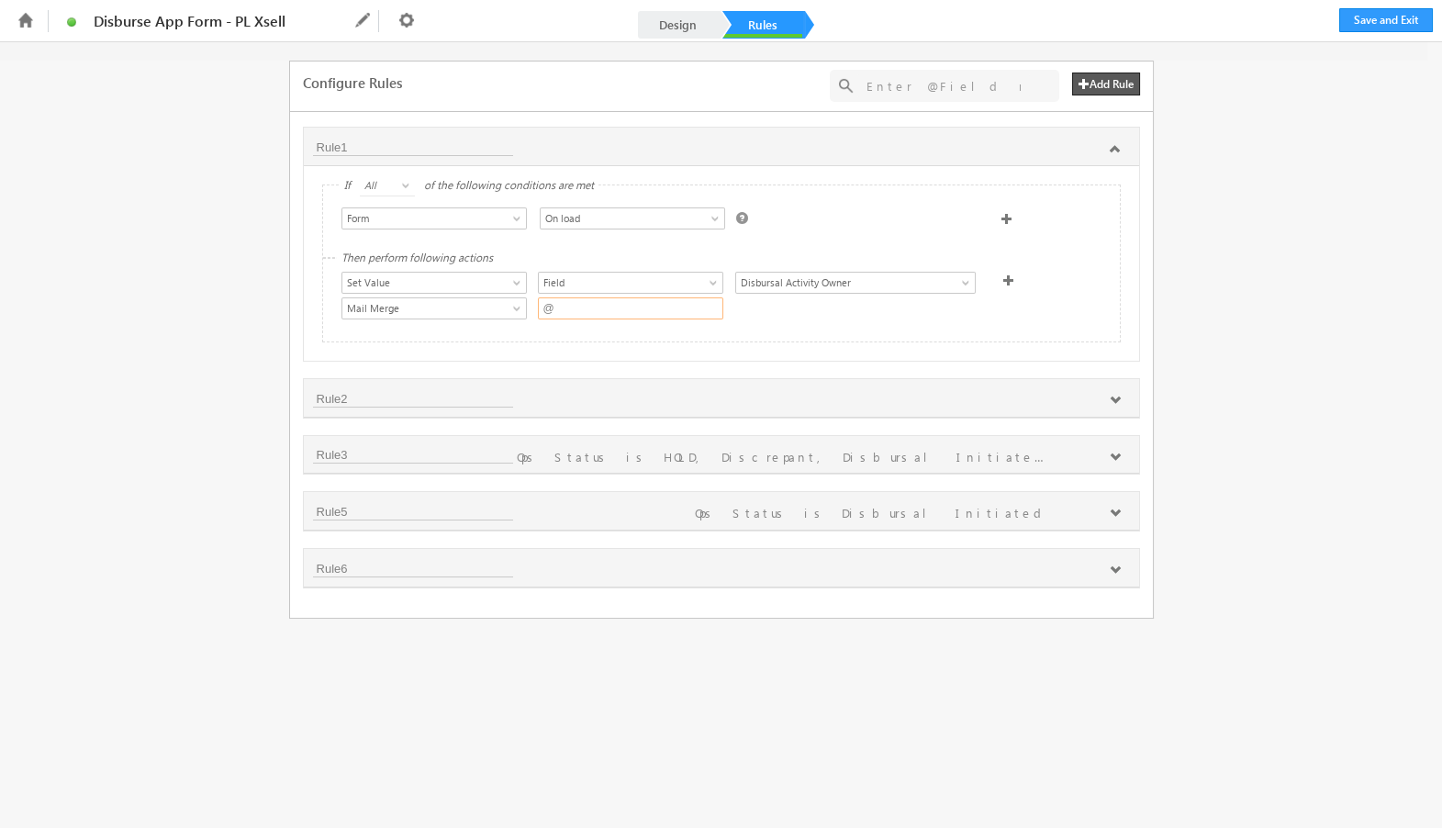
click at [609, 313] on input "@" at bounding box center [630, 308] width 185 height 22
type input "@{User:EmailAddress,}"
click at [665, 25] on link "Design" at bounding box center [678, 25] width 81 height 28
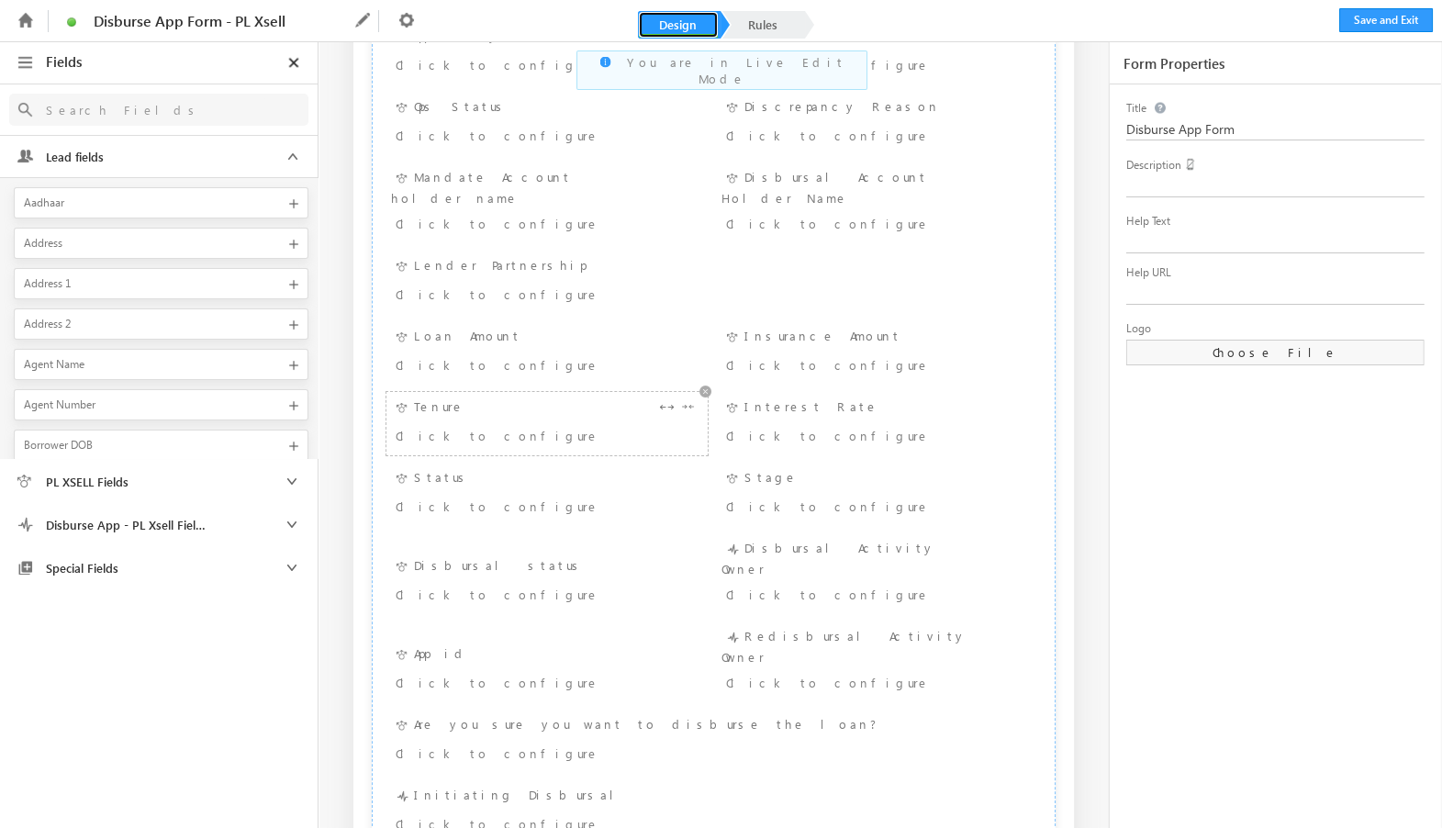
scroll to position [393, 0]
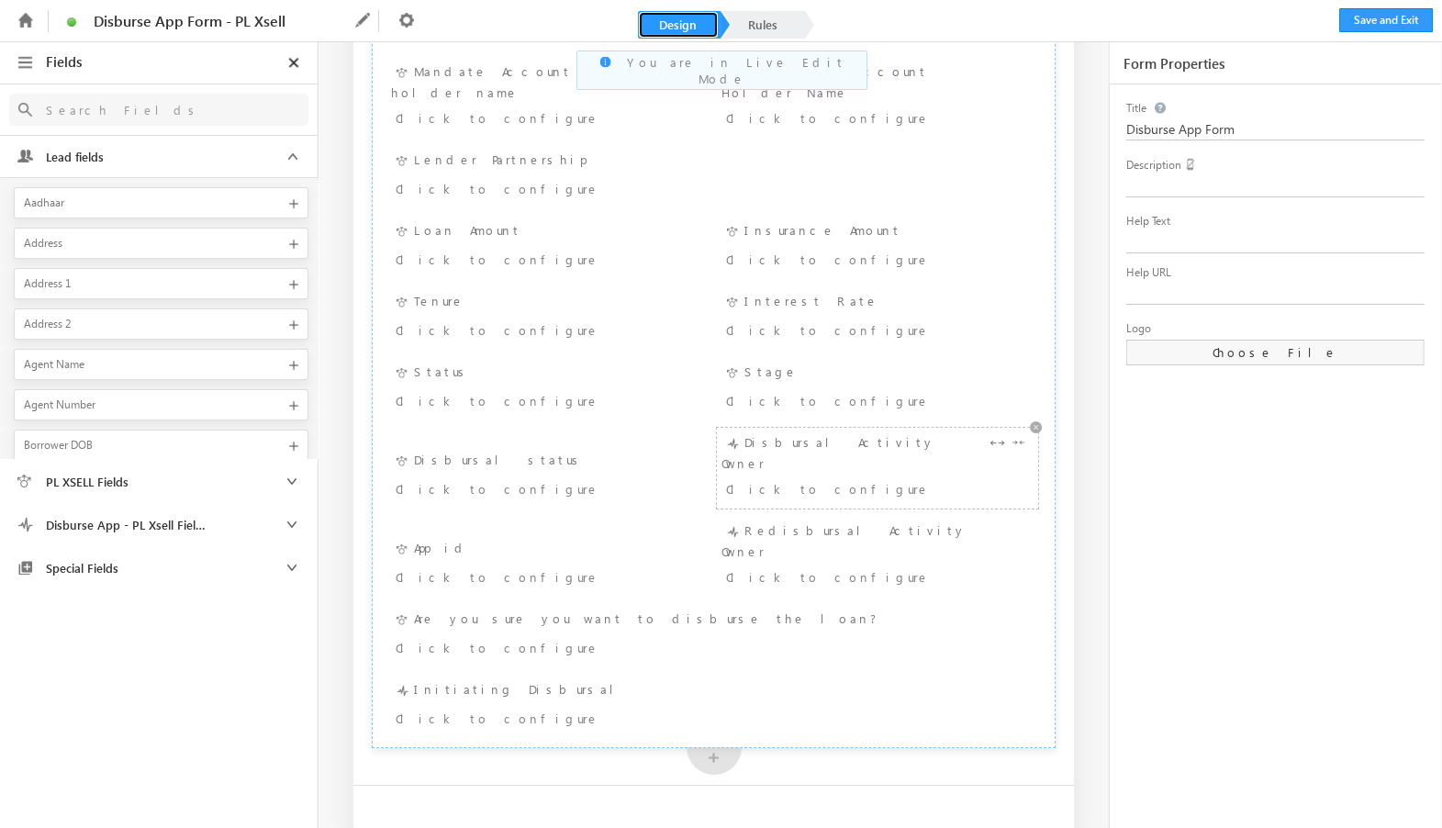
click at [777, 477] on div "Click to configure" at bounding box center [851, 488] width 250 height 22
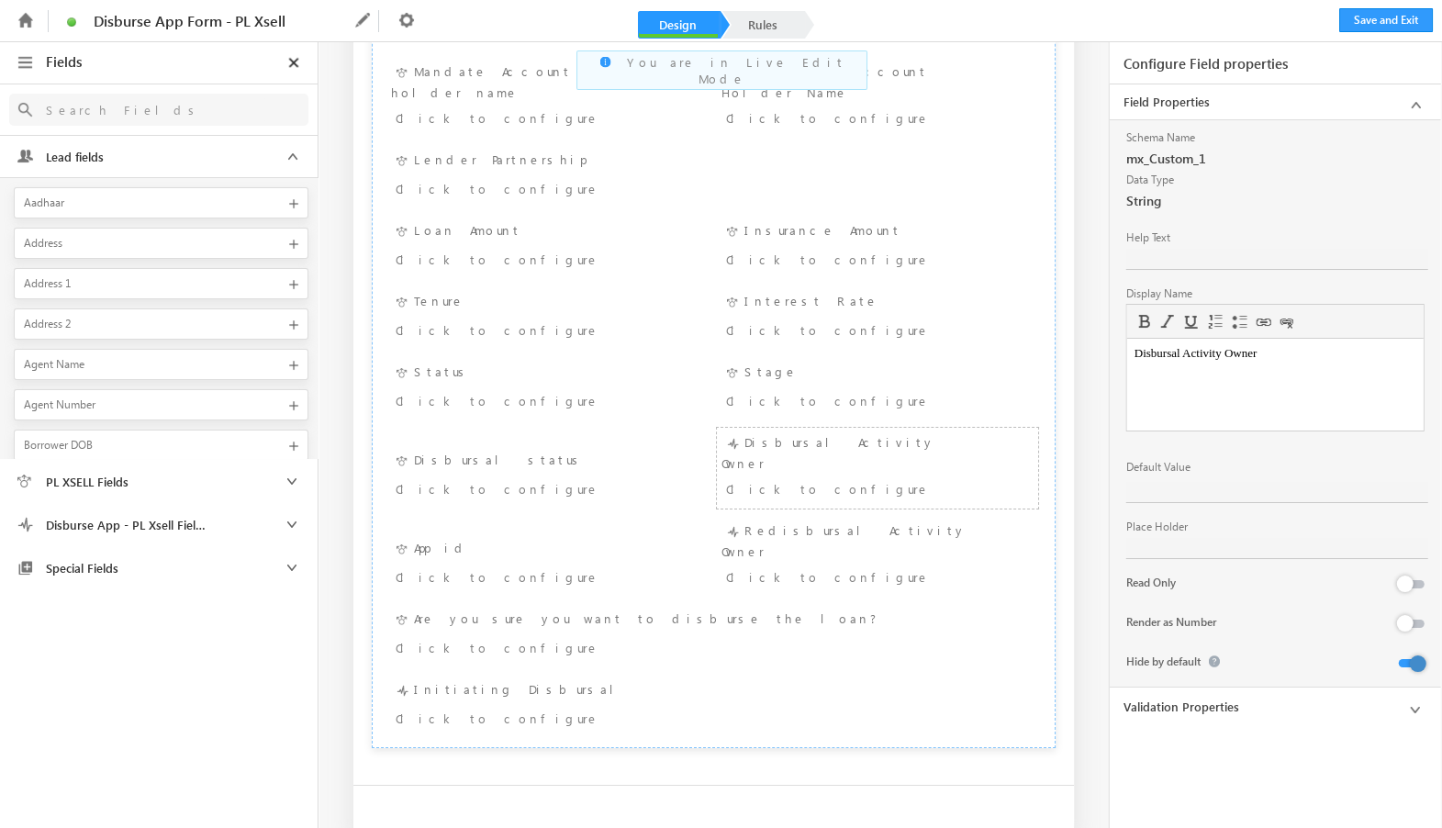
scroll to position [0, 0]
click at [1202, 707] on link "Validation Properties" at bounding box center [1275, 706] width 331 height 35
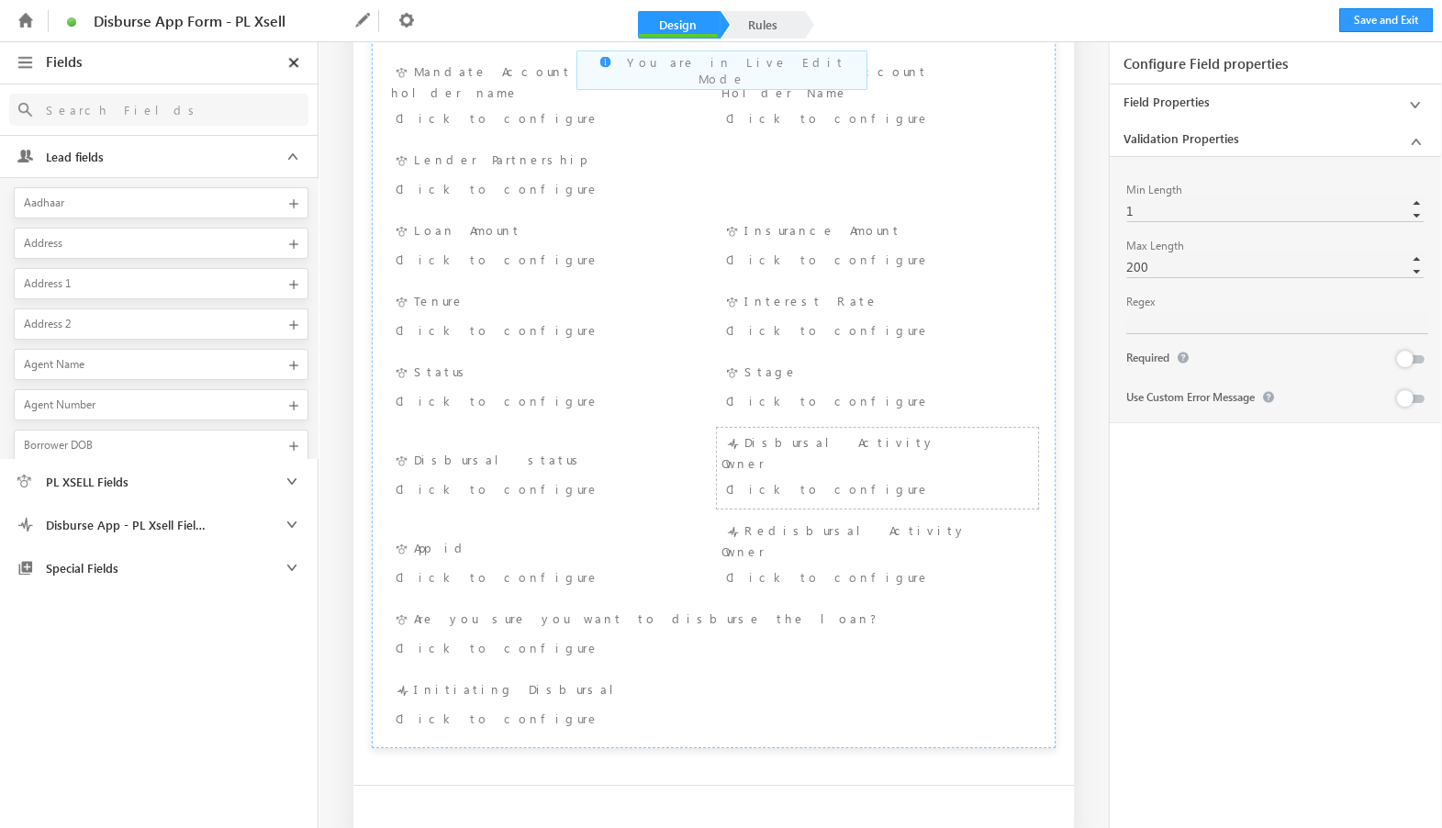
click at [1408, 140] on icon at bounding box center [1415, 141] width 23 height 23
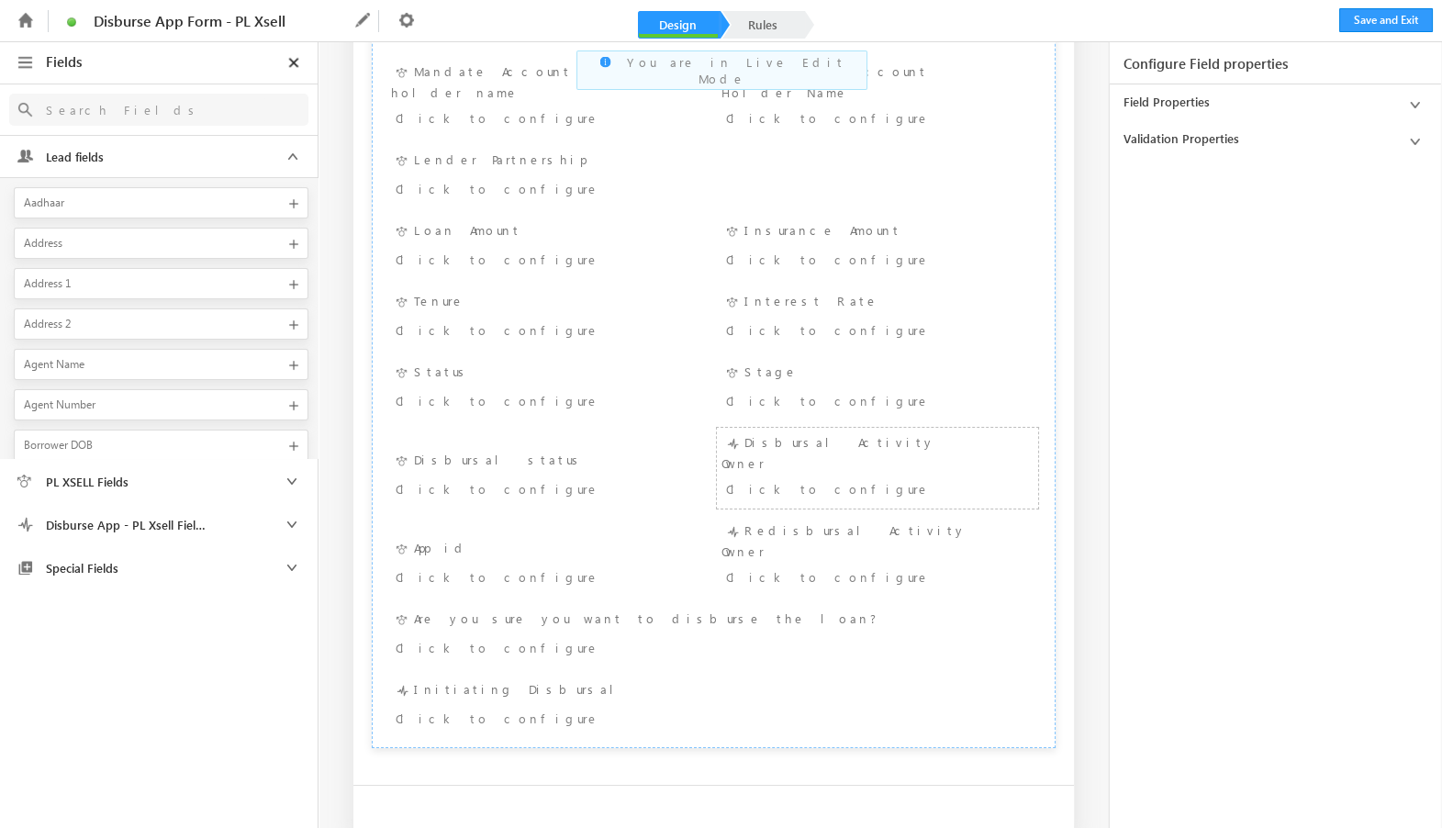
click at [1378, 98] on link "Field Properties" at bounding box center [1275, 101] width 331 height 35
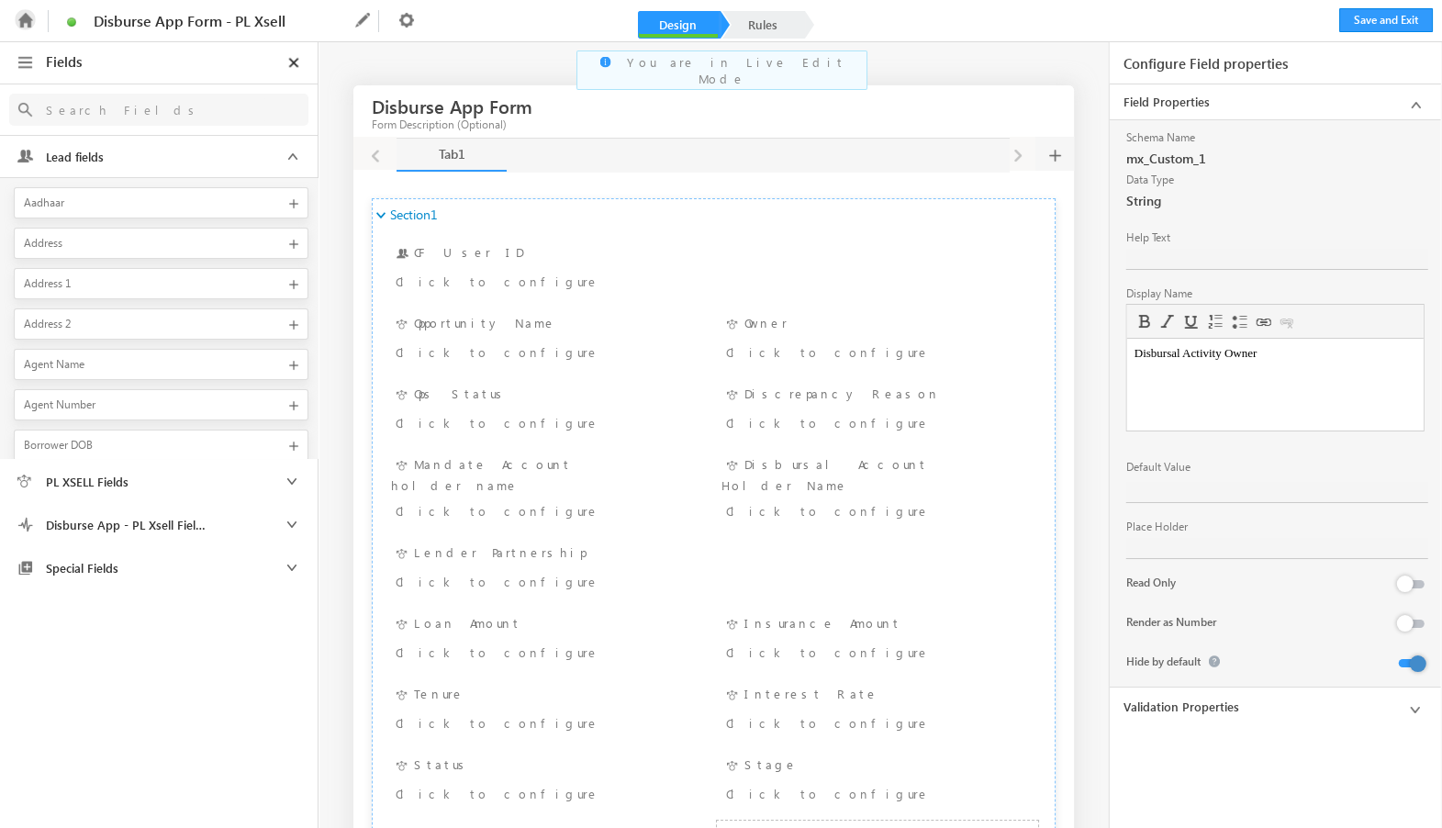
click at [26, 18] on icon at bounding box center [25, 19] width 21 height 21
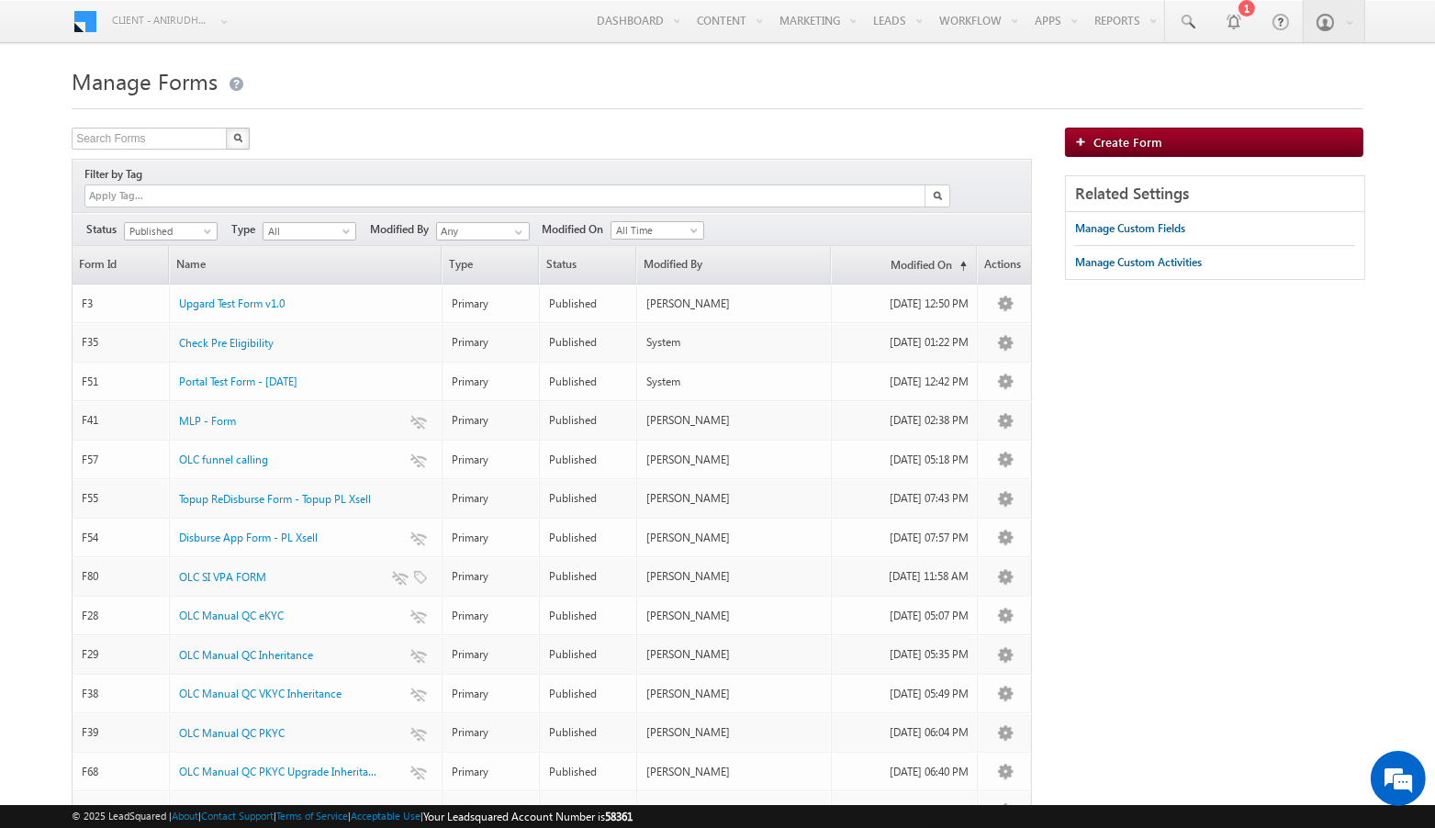
click at [850, 117] on div "Manage Forms Search Forms X 25 results found Filter by Tag Filters Status All" at bounding box center [718, 713] width 1292 height 1303
click at [1152, 296] on div "Related Settings Manage Custom Fields Manage Custom Activities" at bounding box center [1214, 236] width 298 height 123
